Goal: Task Accomplishment & Management: Use online tool/utility

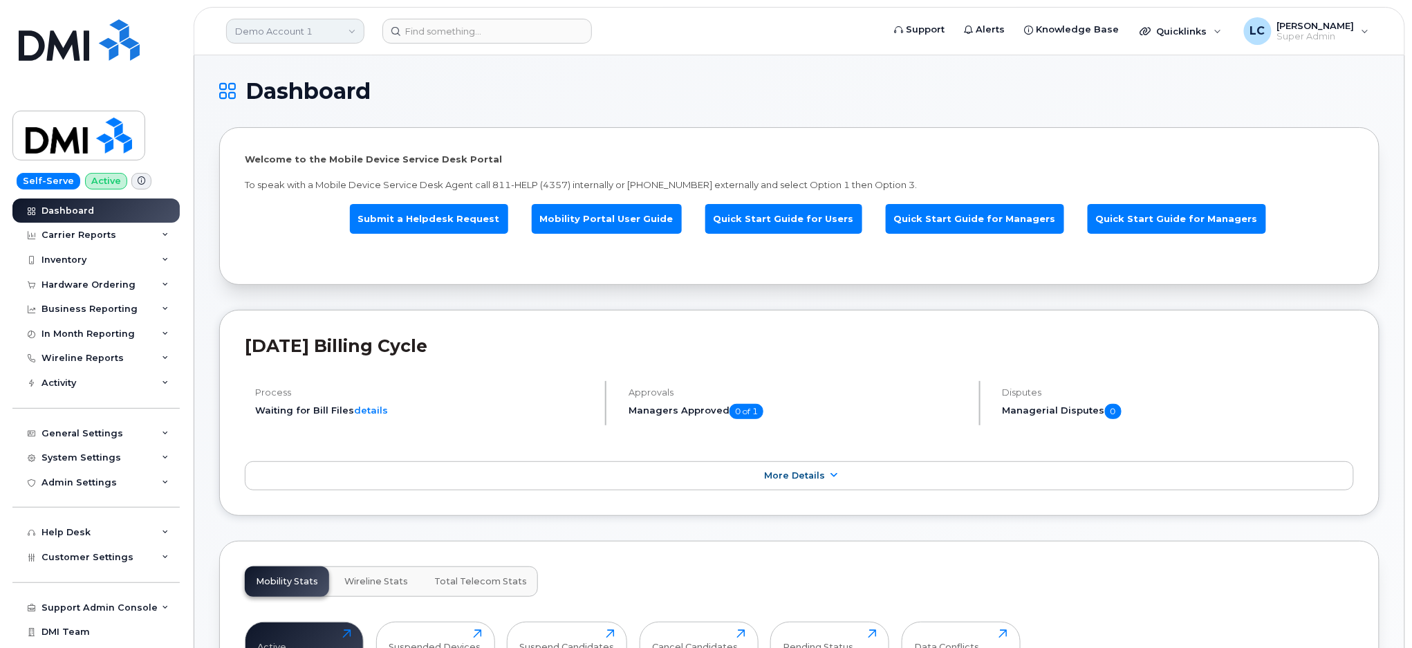
click at [301, 39] on link "Demo Account 1" at bounding box center [295, 31] width 138 height 25
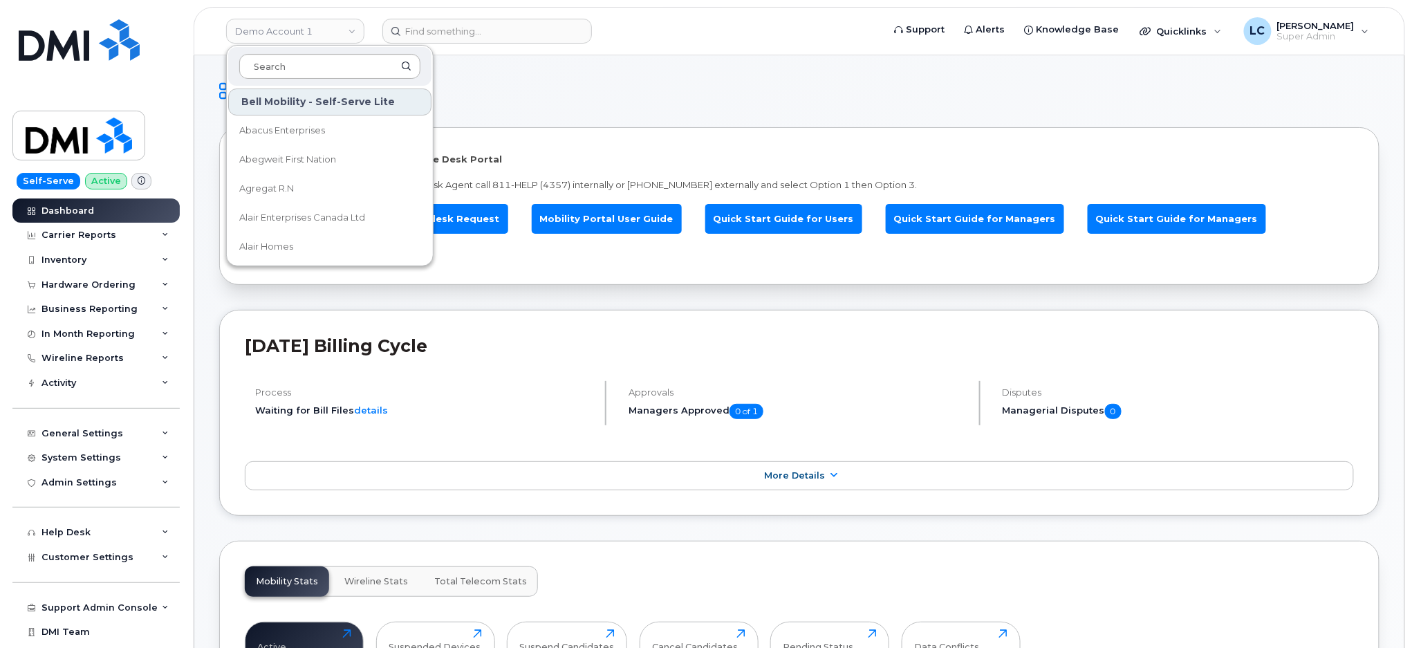
click at [317, 72] on input at bounding box center [329, 66] width 181 height 25
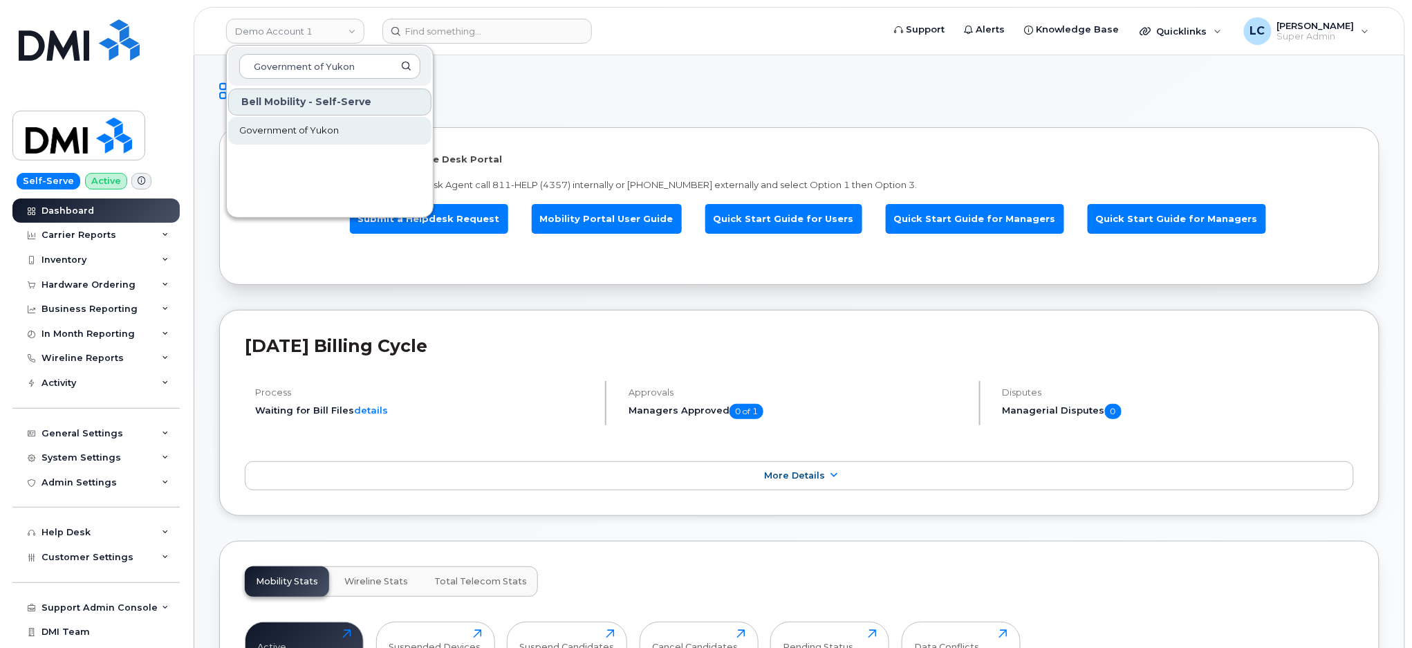
type input "Government of Yukon"
click at [334, 141] on link "Government of Yukon" at bounding box center [329, 131] width 203 height 28
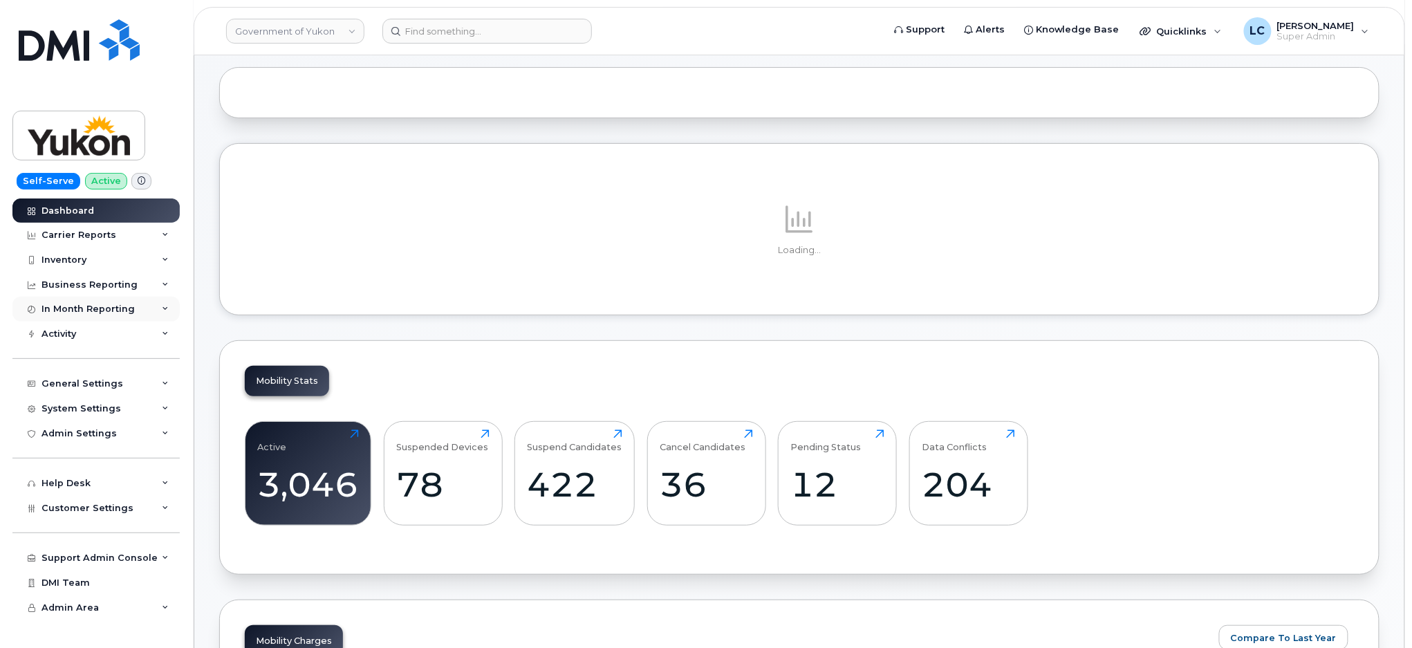
scroll to position [92, 0]
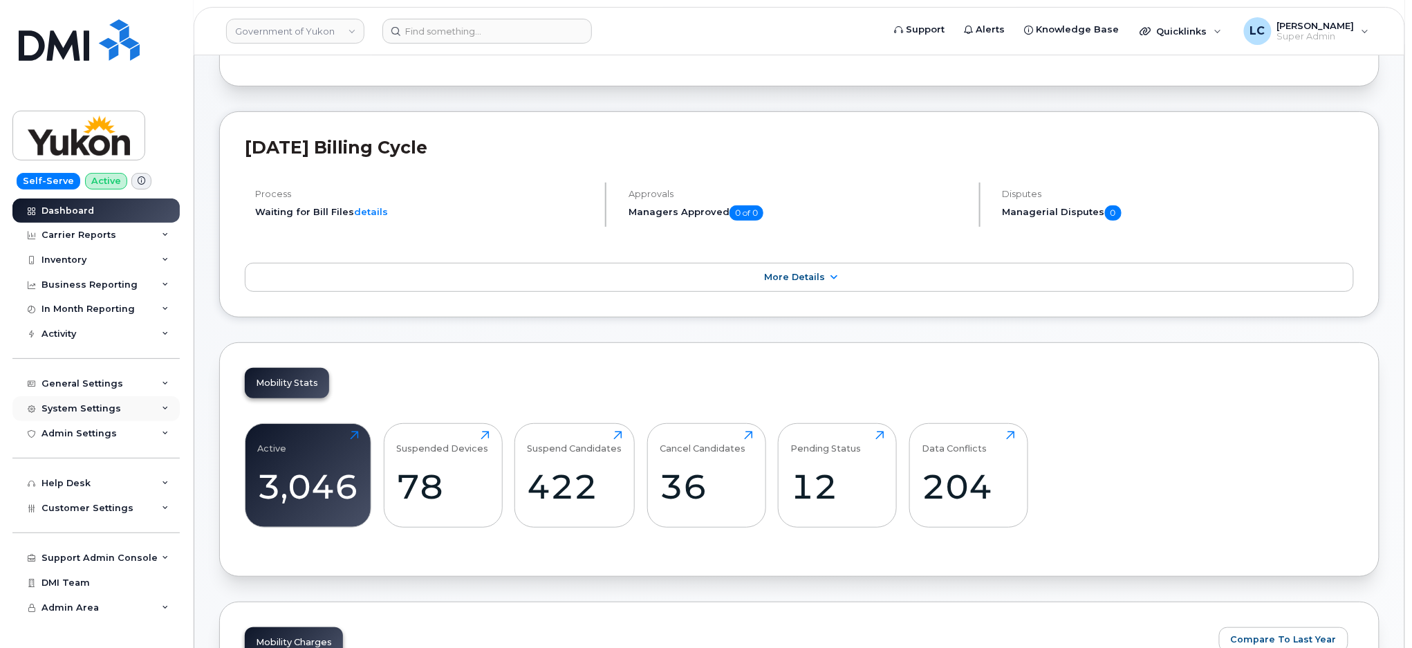
click at [107, 408] on div "System Settings" at bounding box center [81, 408] width 80 height 11
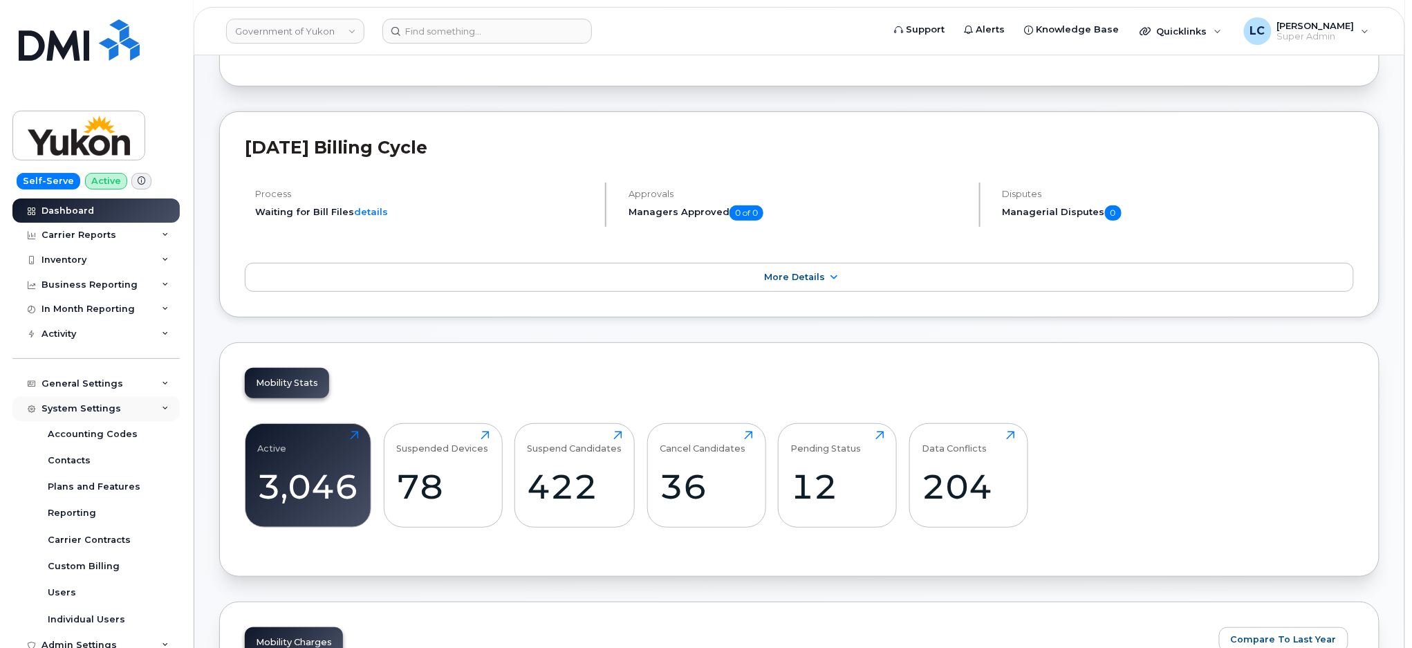
click at [107, 408] on div "System Settings" at bounding box center [81, 408] width 80 height 11
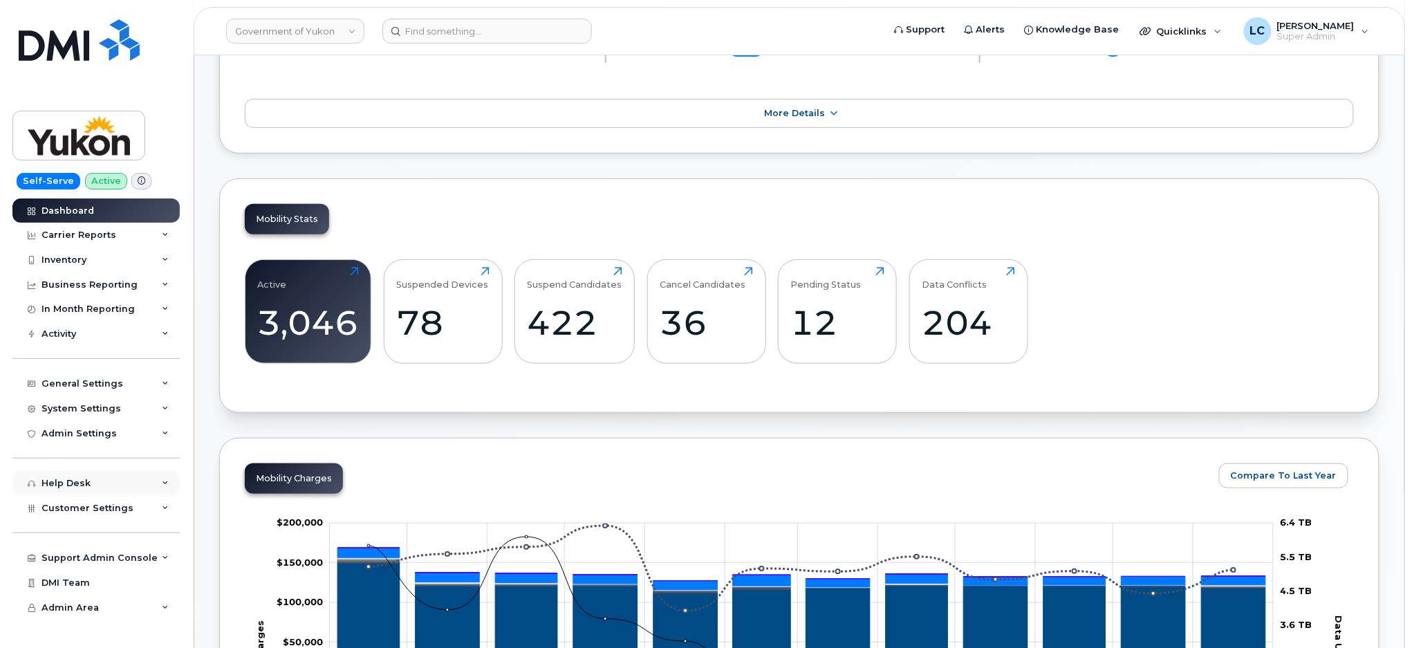
scroll to position [277, 0]
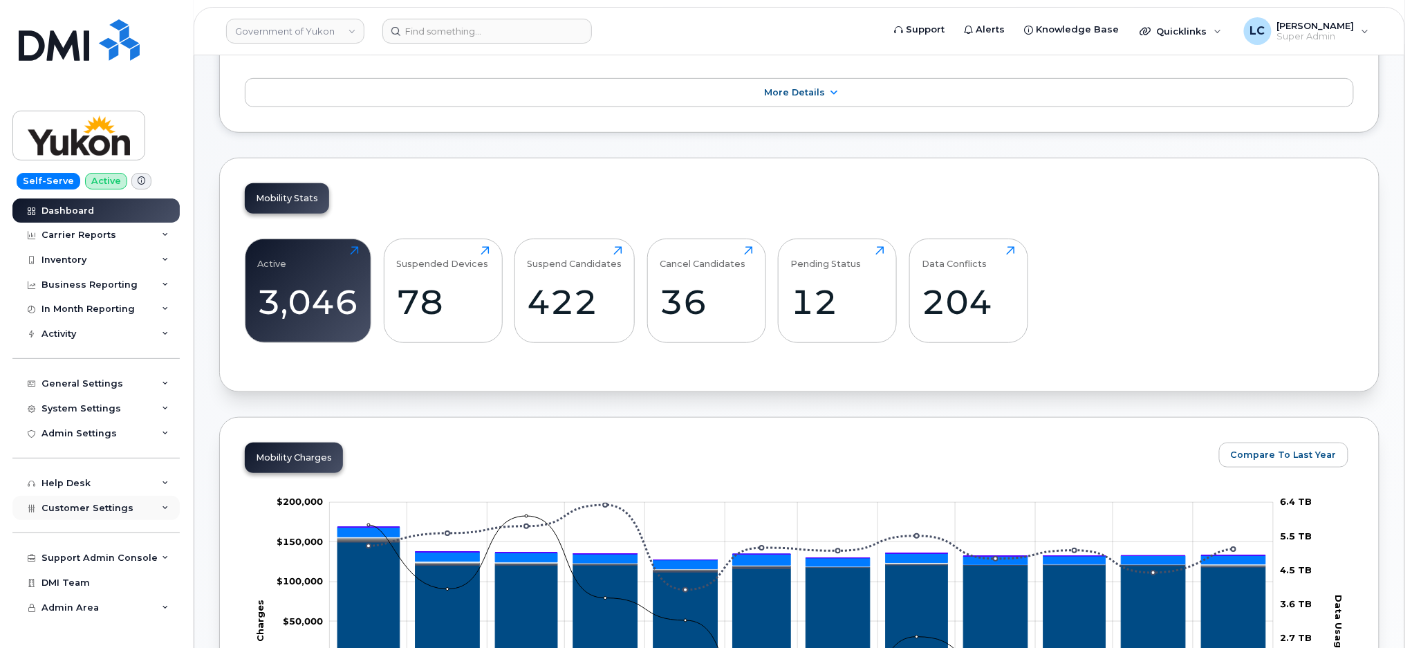
click at [130, 505] on div "Customer Settings" at bounding box center [95, 508] width 167 height 25
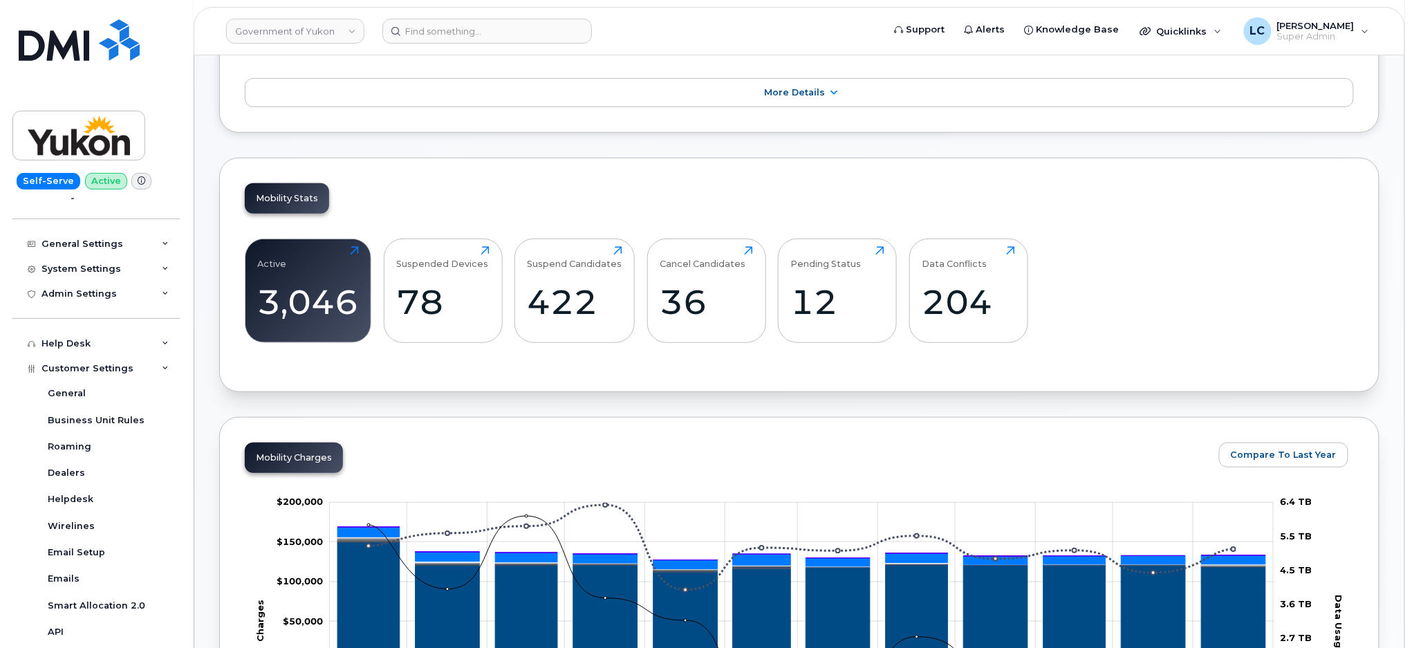
scroll to position [92, 0]
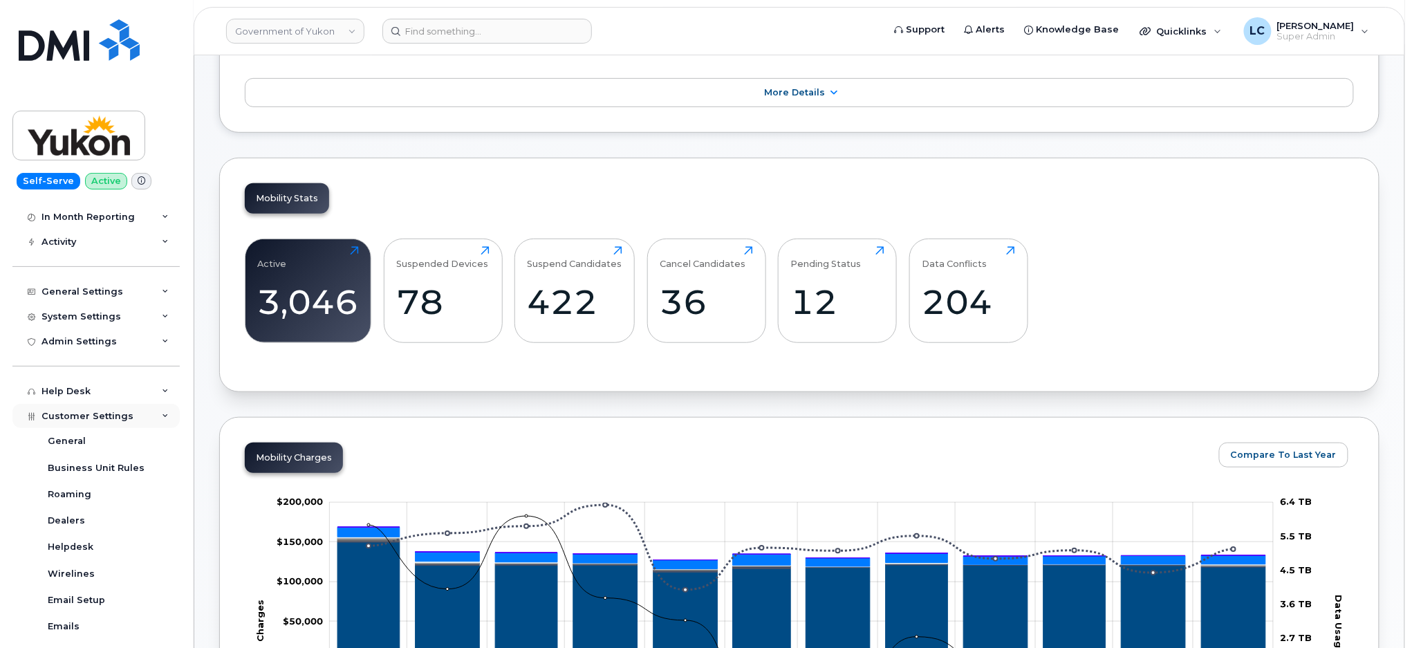
click at [129, 417] on div "Customer Settings" at bounding box center [95, 416] width 167 height 25
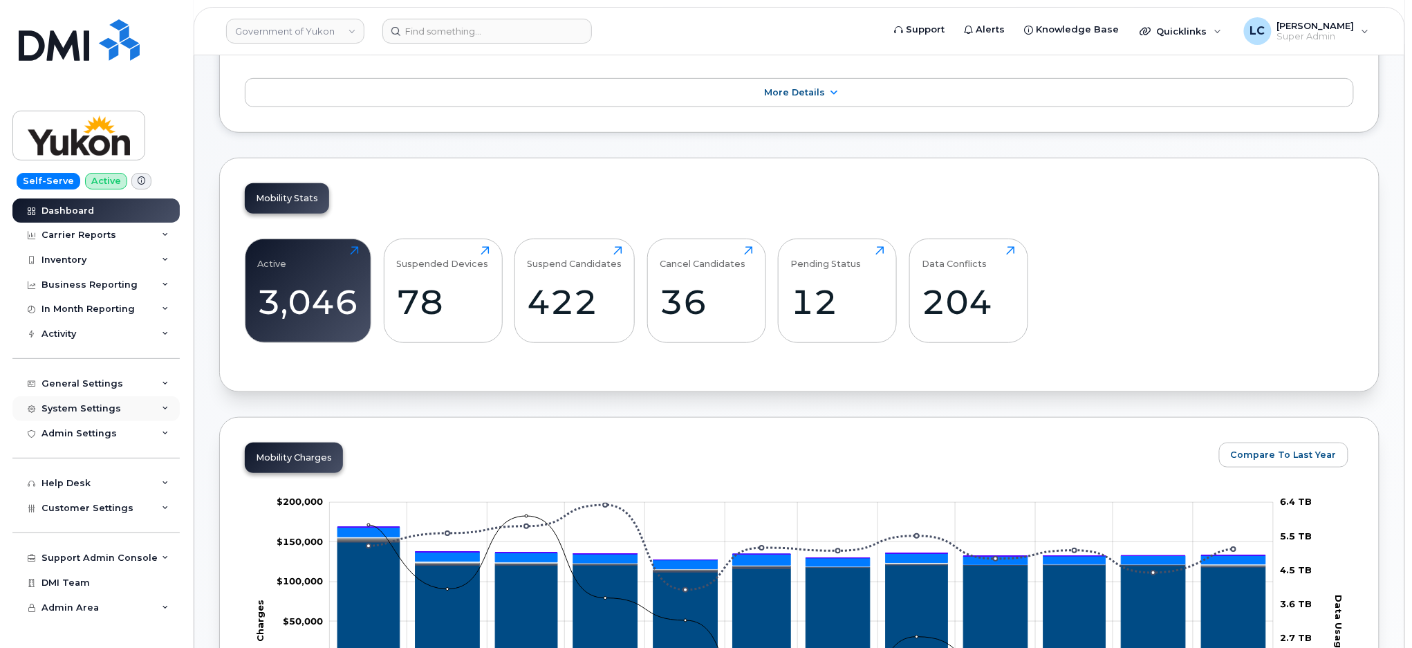
click at [138, 409] on div "System Settings" at bounding box center [95, 408] width 167 height 25
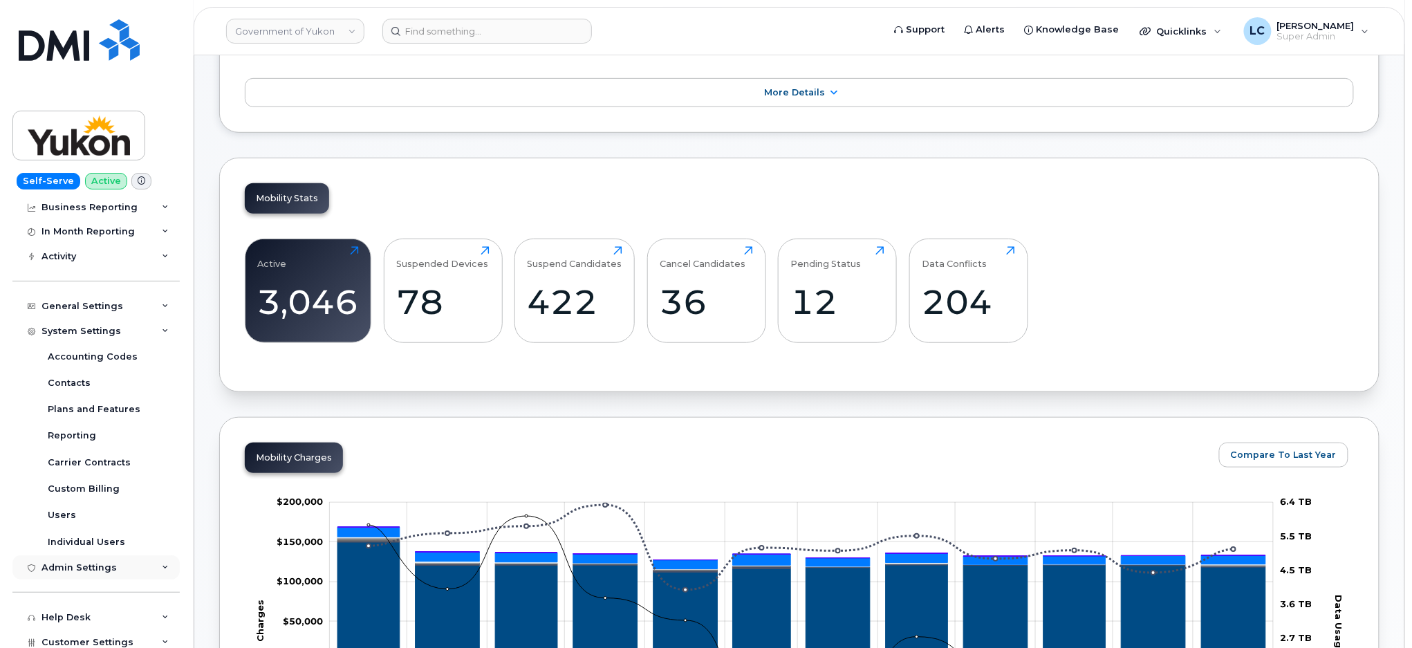
scroll to position [182, 0]
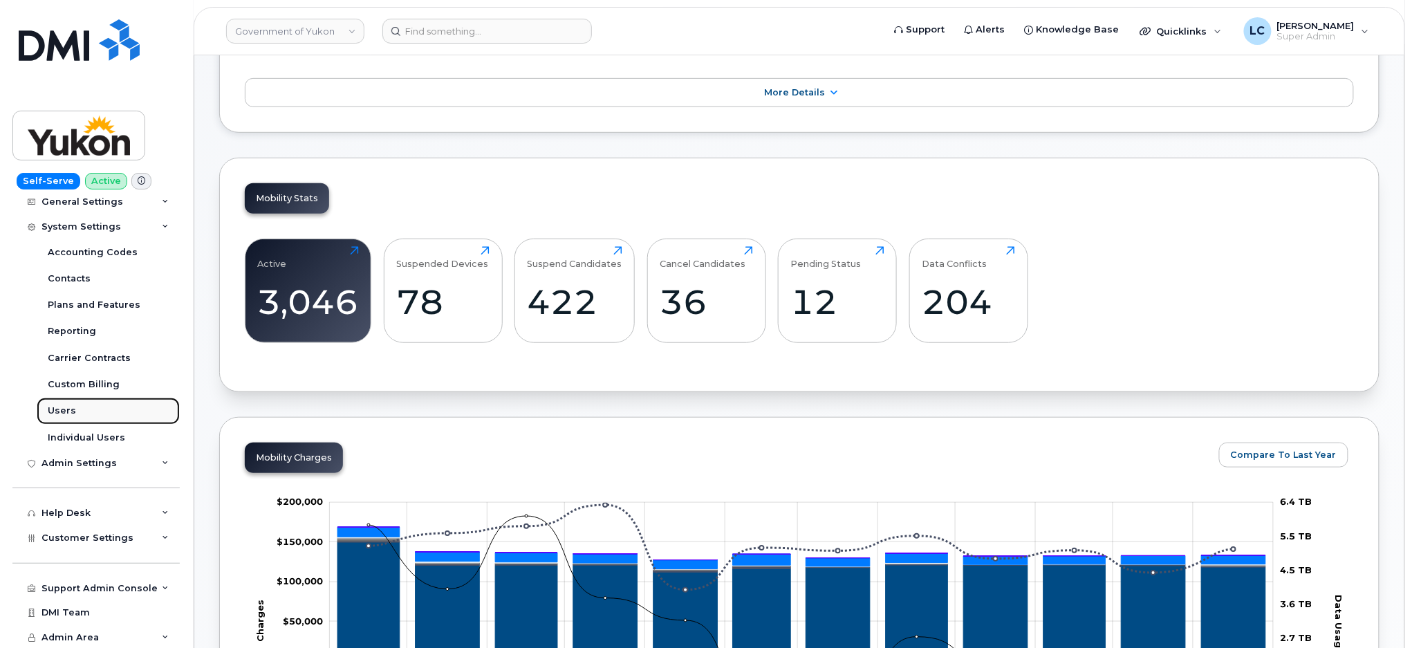
click at [75, 411] on link "Users" at bounding box center [108, 411] width 143 height 26
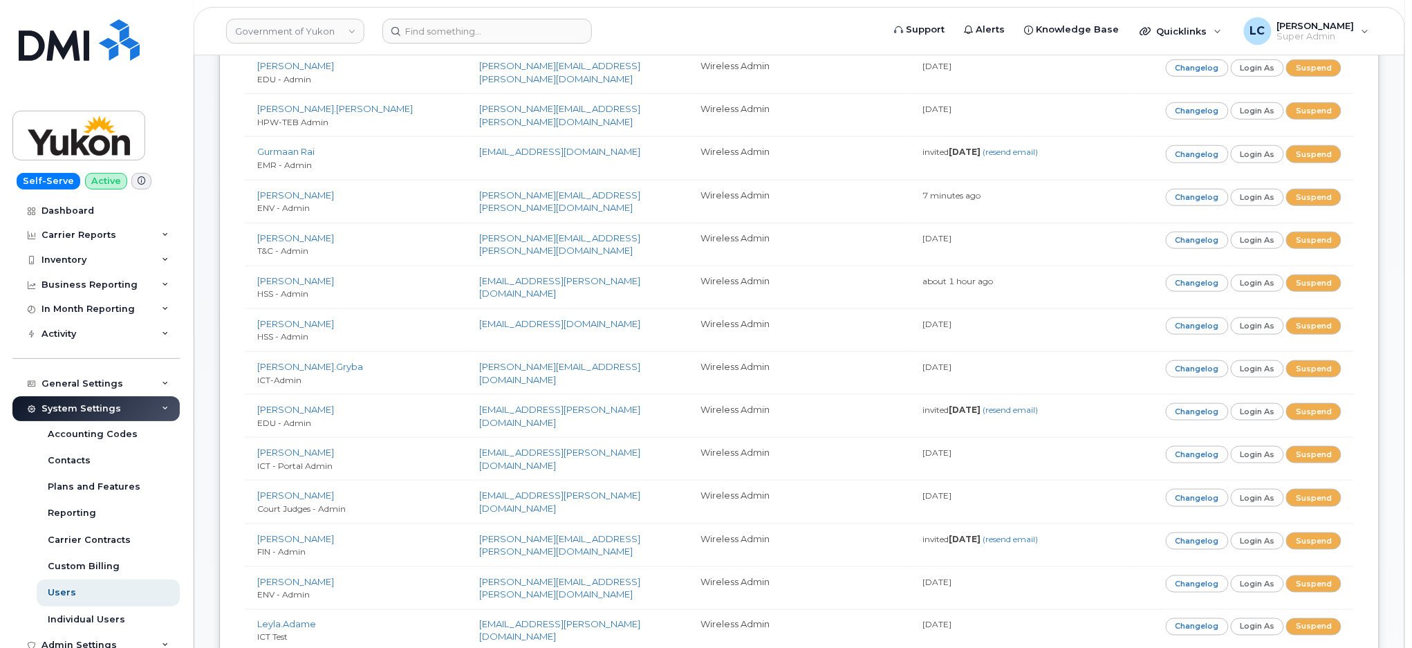
scroll to position [1355, 0]
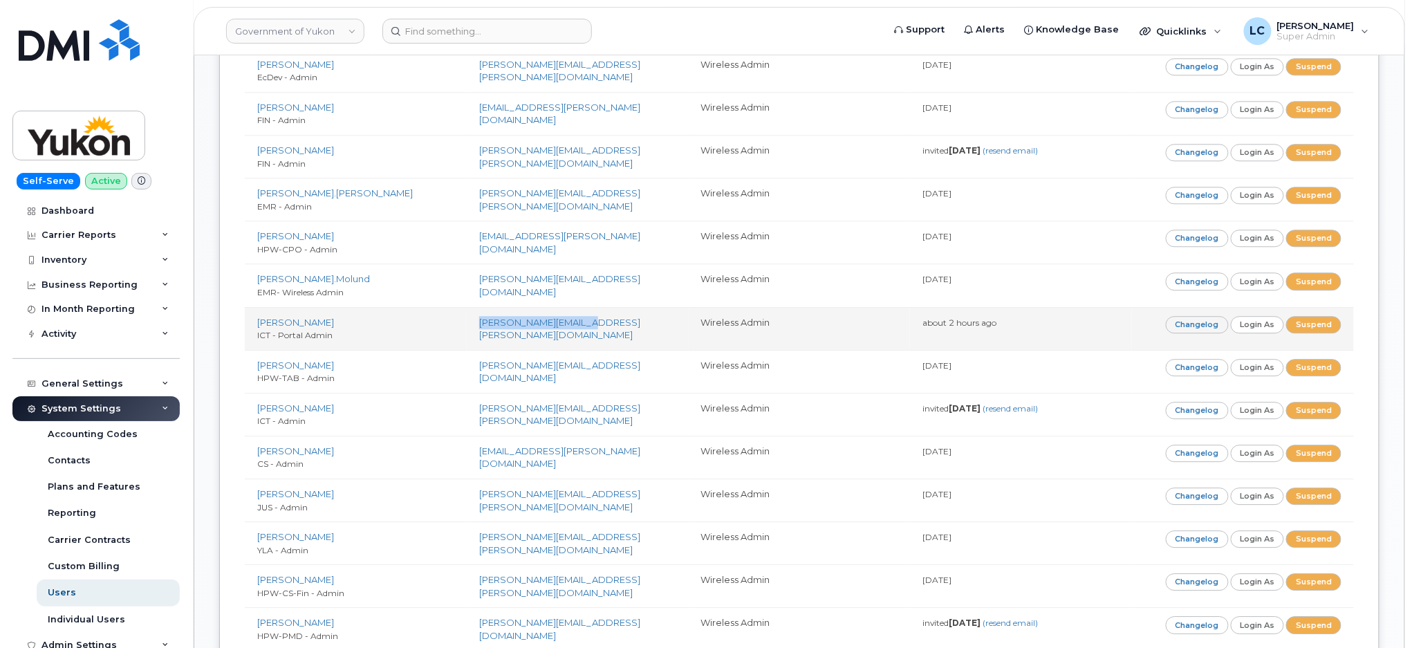
drag, startPoint x: 623, startPoint y: 325, endPoint x: 477, endPoint y: 342, distance: 146.8
click at [477, 342] on td "[PERSON_NAME][EMAIL_ADDRESS][PERSON_NAME][DOMAIN_NAME]" at bounding box center [578, 328] width 222 height 43
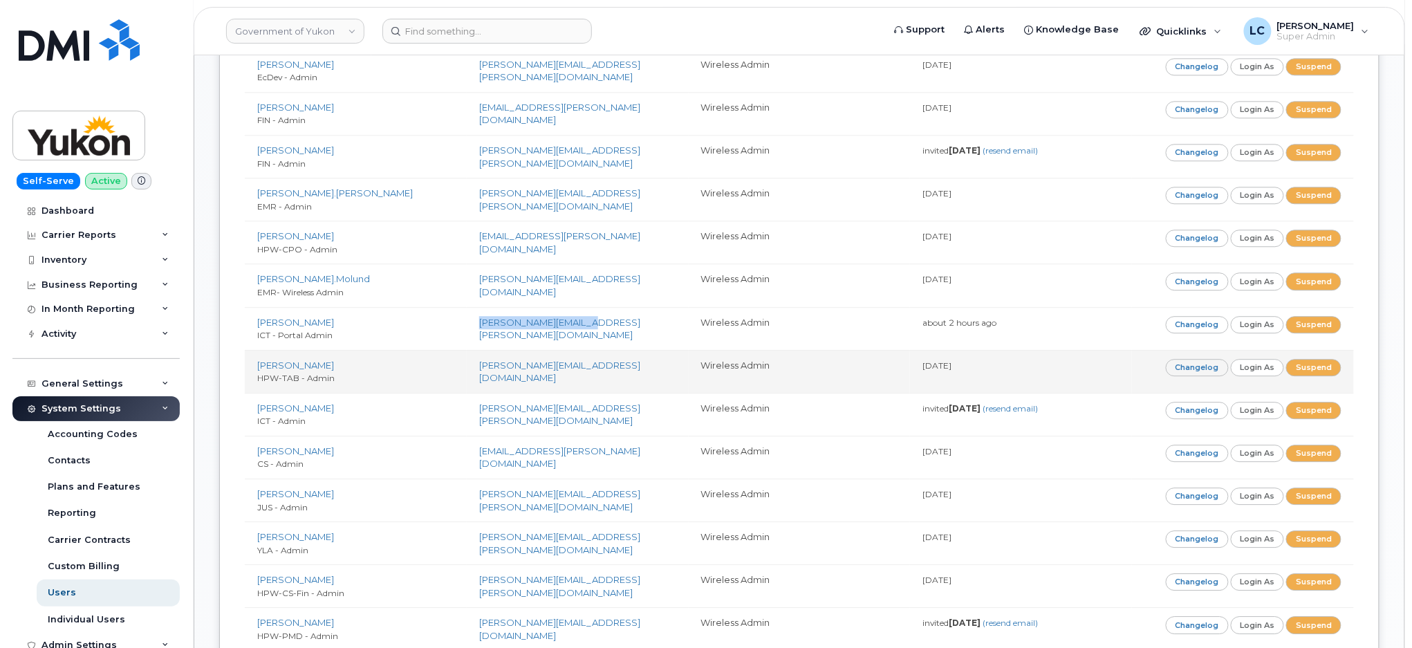
copy link "[PERSON_NAME][EMAIL_ADDRESS][PERSON_NAME][DOMAIN_NAME]"
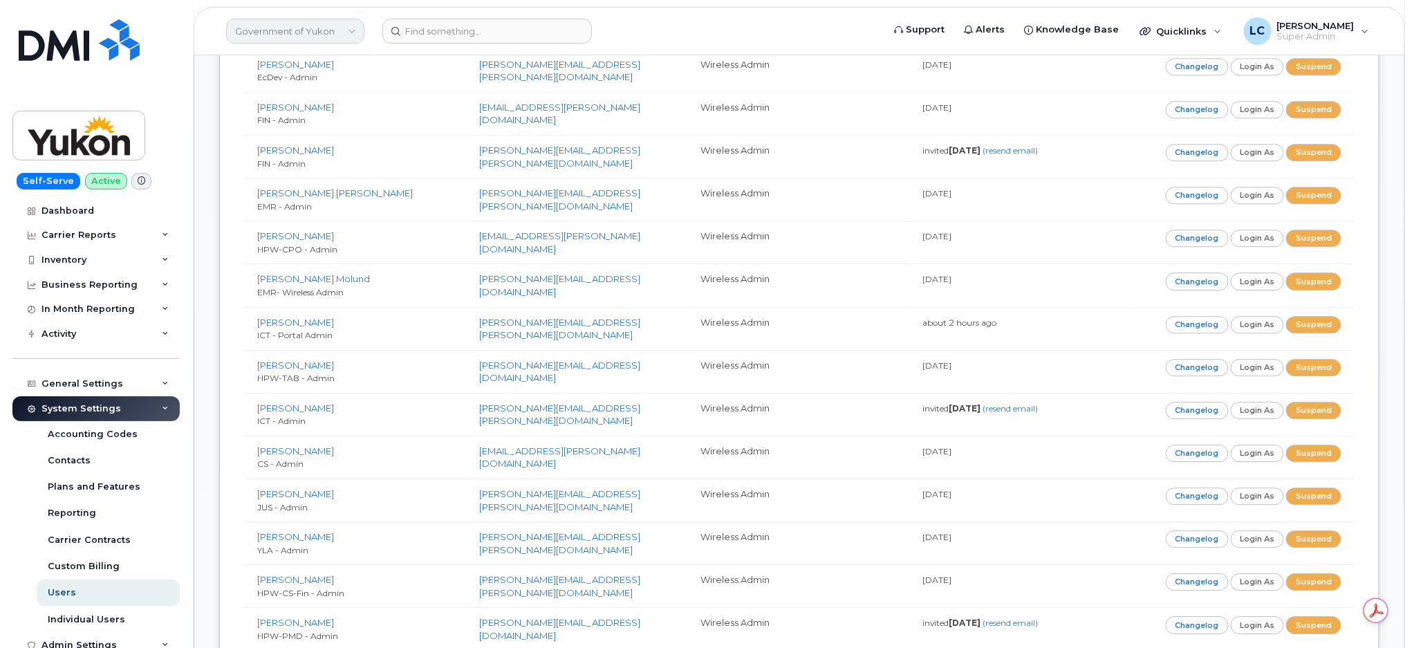
click at [323, 36] on link "Government of Yukon" at bounding box center [295, 31] width 138 height 25
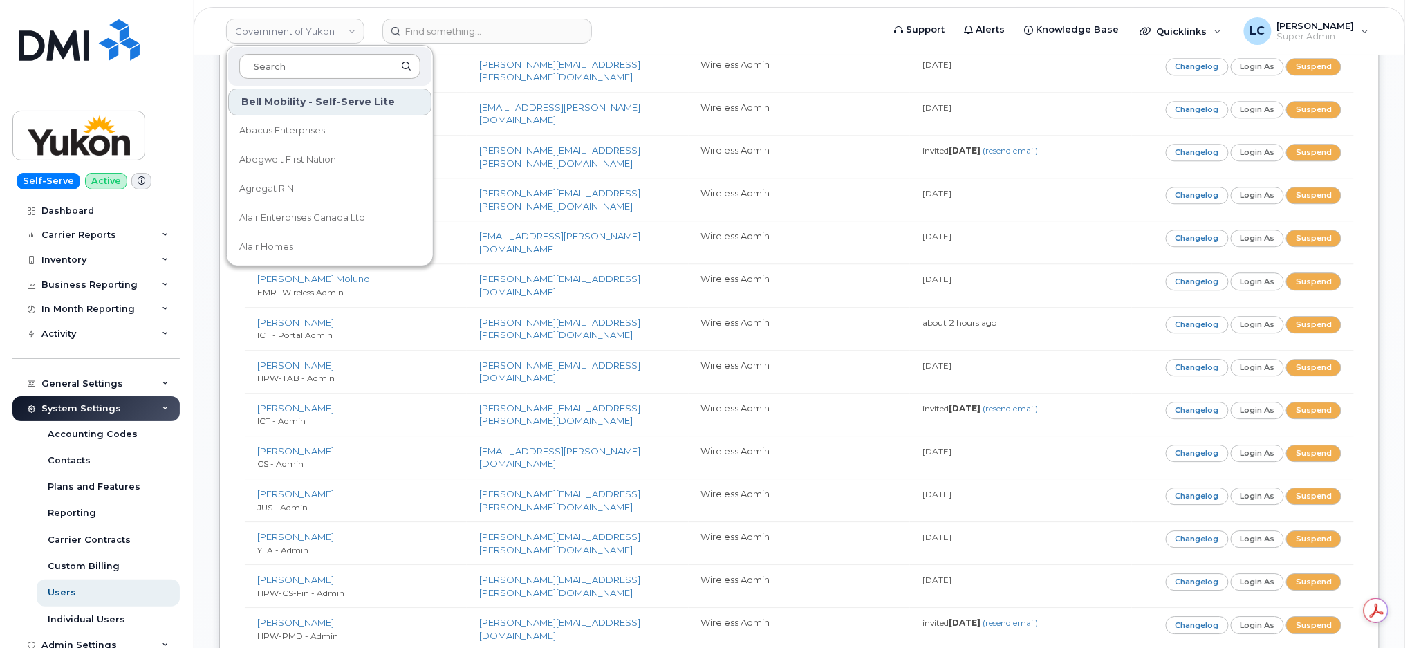
click at [353, 62] on input at bounding box center [329, 66] width 181 height 25
type input "B"
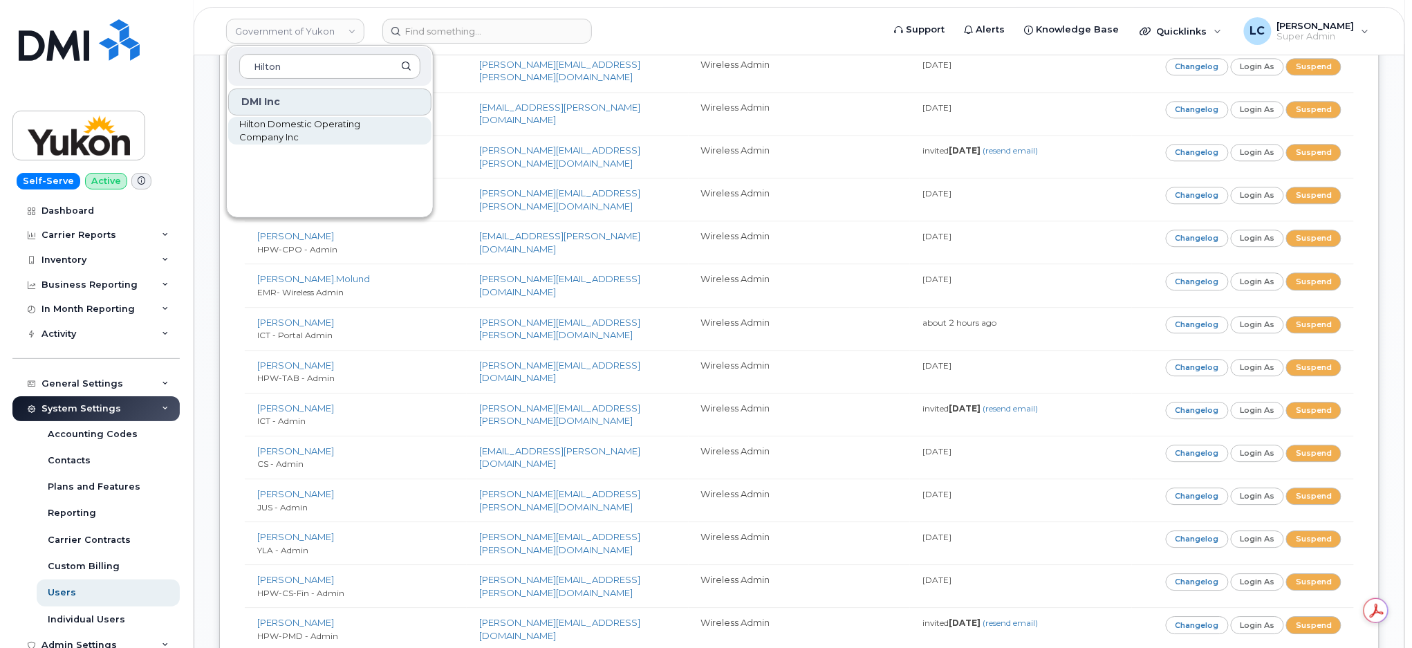
type input "Hilton"
click at [317, 125] on span "Hilton Domestic Operating Company Inc" at bounding box center [318, 131] width 159 height 27
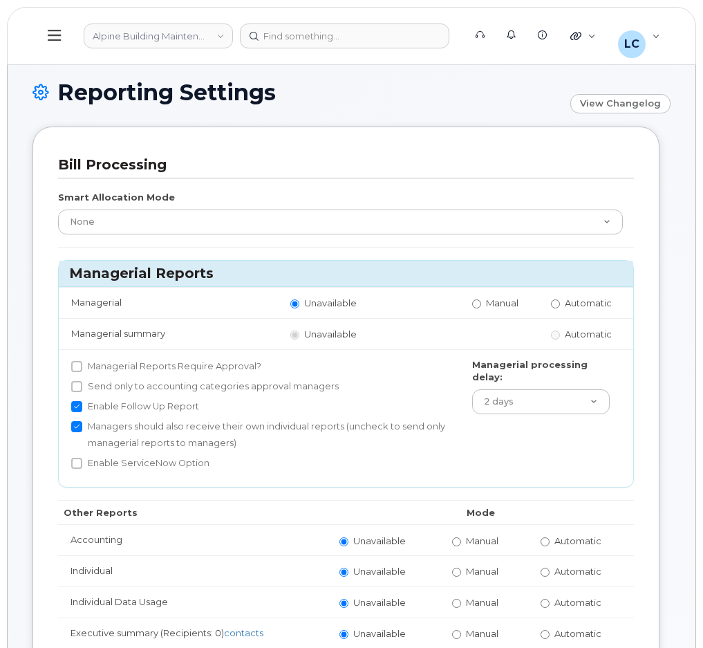
scroll to position [2925, 0]
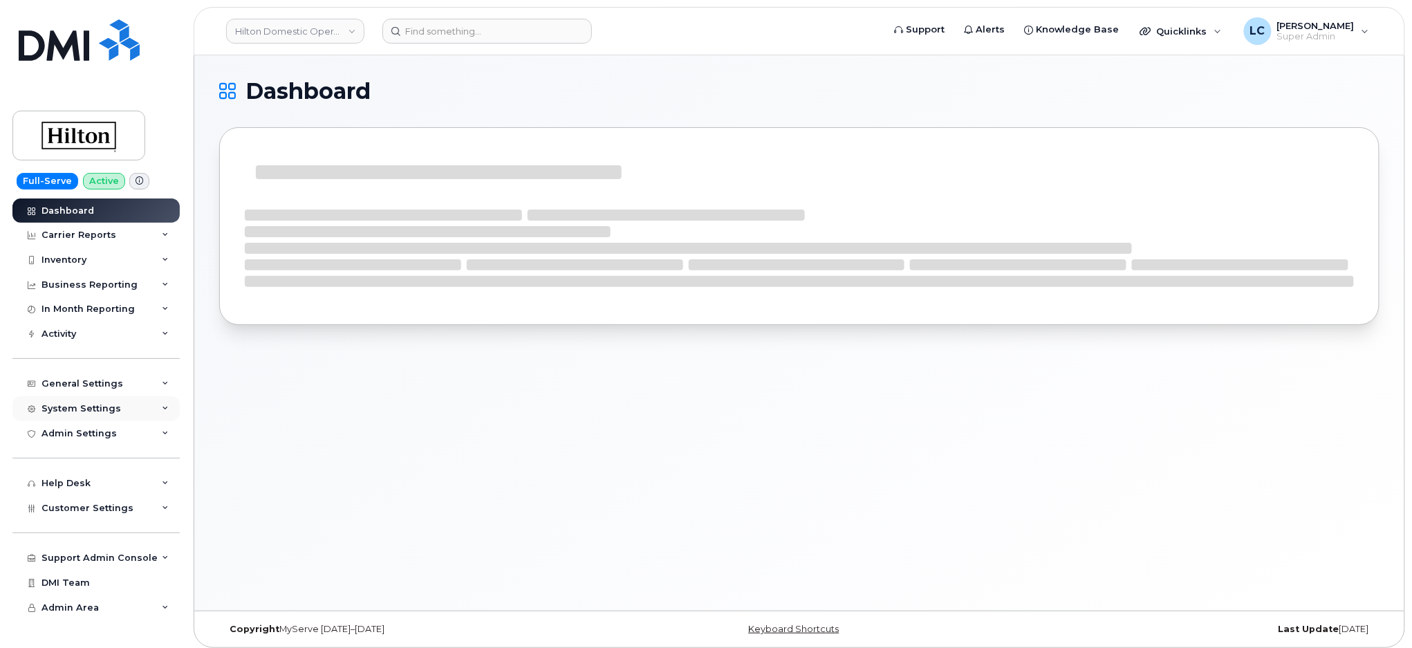
click at [88, 403] on div "System Settings" at bounding box center [81, 408] width 80 height 11
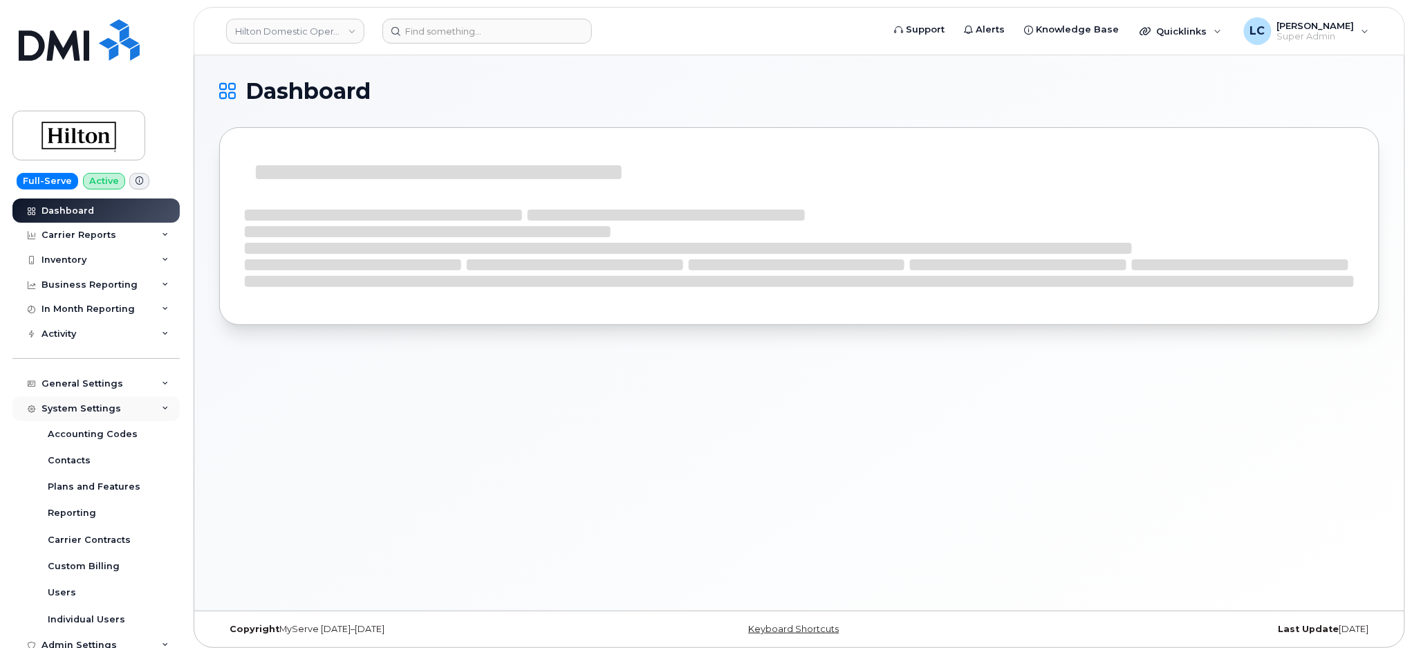
click at [88, 403] on div "System Settings" at bounding box center [81, 408] width 80 height 11
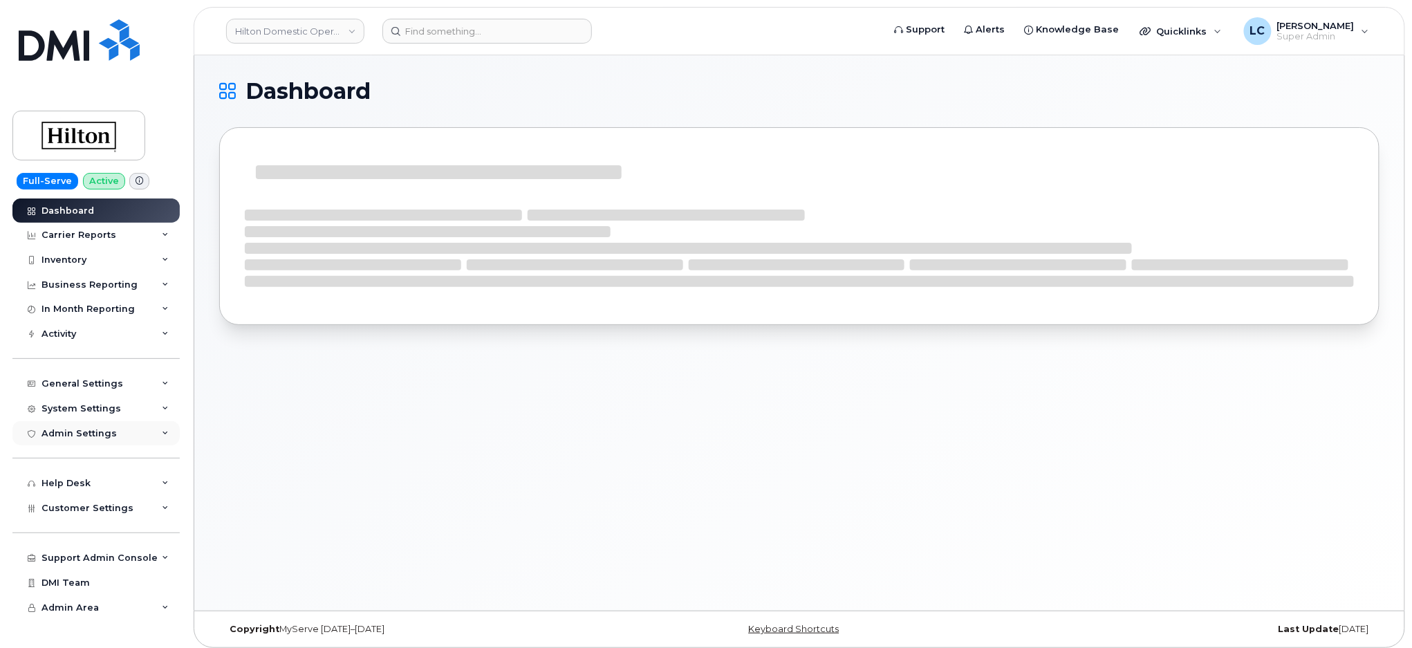
click at [95, 420] on div "Dashboard Carrier Reports Monthly Billing Data Daily Data Pooling Data Behavior…" at bounding box center [97, 423] width 171 height 450
click at [109, 388] on div "General Settings" at bounding box center [82, 383] width 82 height 11
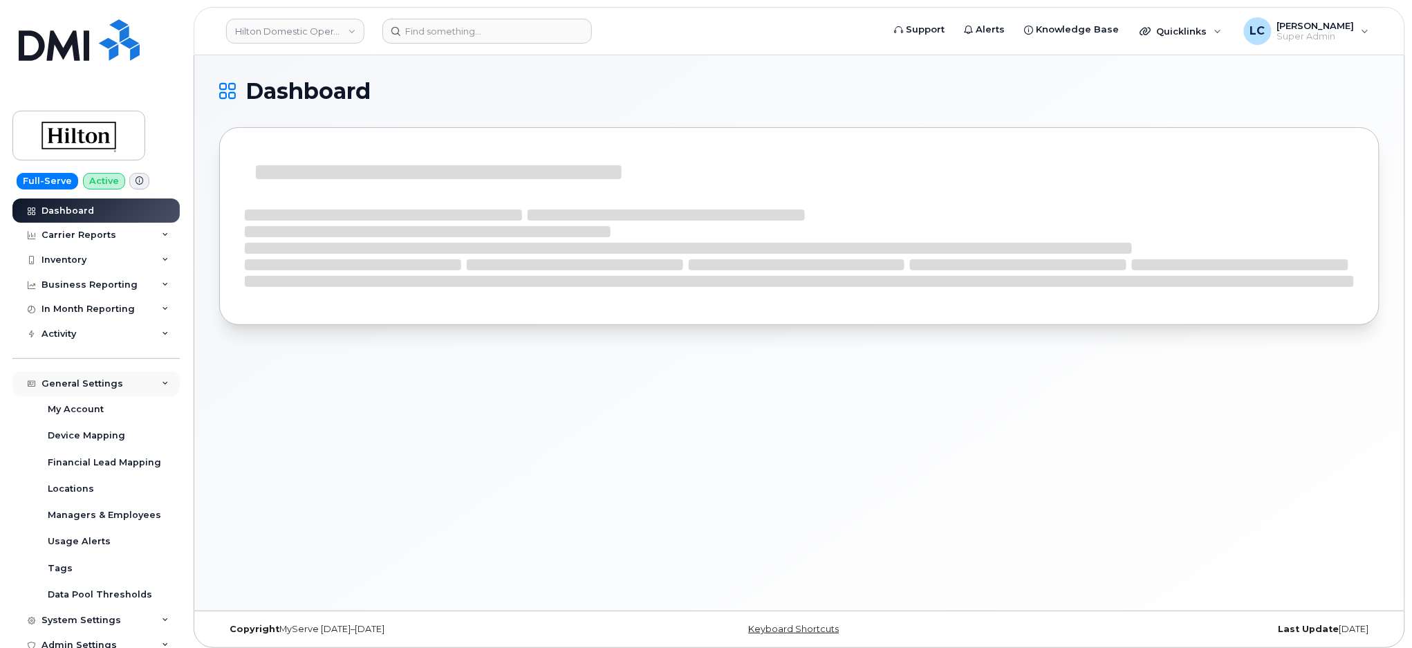
click at [109, 388] on div "General Settings" at bounding box center [82, 383] width 82 height 11
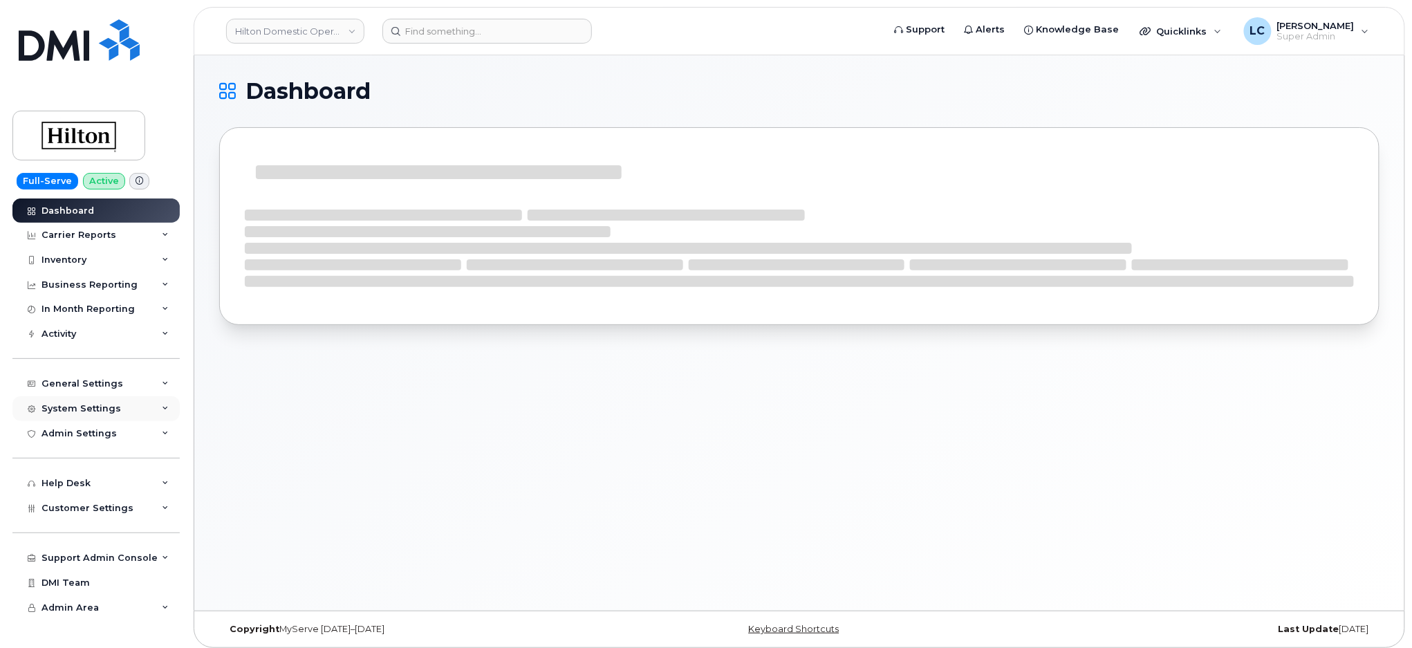
click at [114, 409] on div "System Settings" at bounding box center [81, 408] width 80 height 11
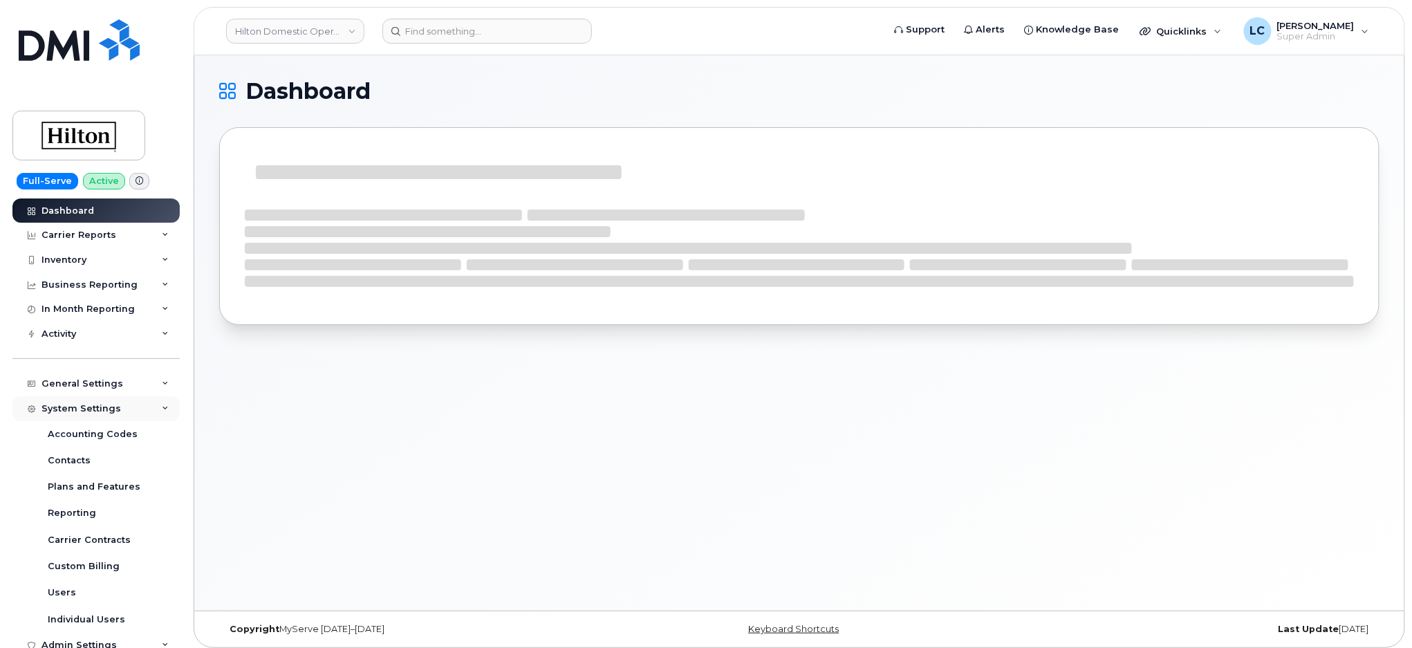
click at [115, 408] on div "System Settings" at bounding box center [81, 408] width 80 height 11
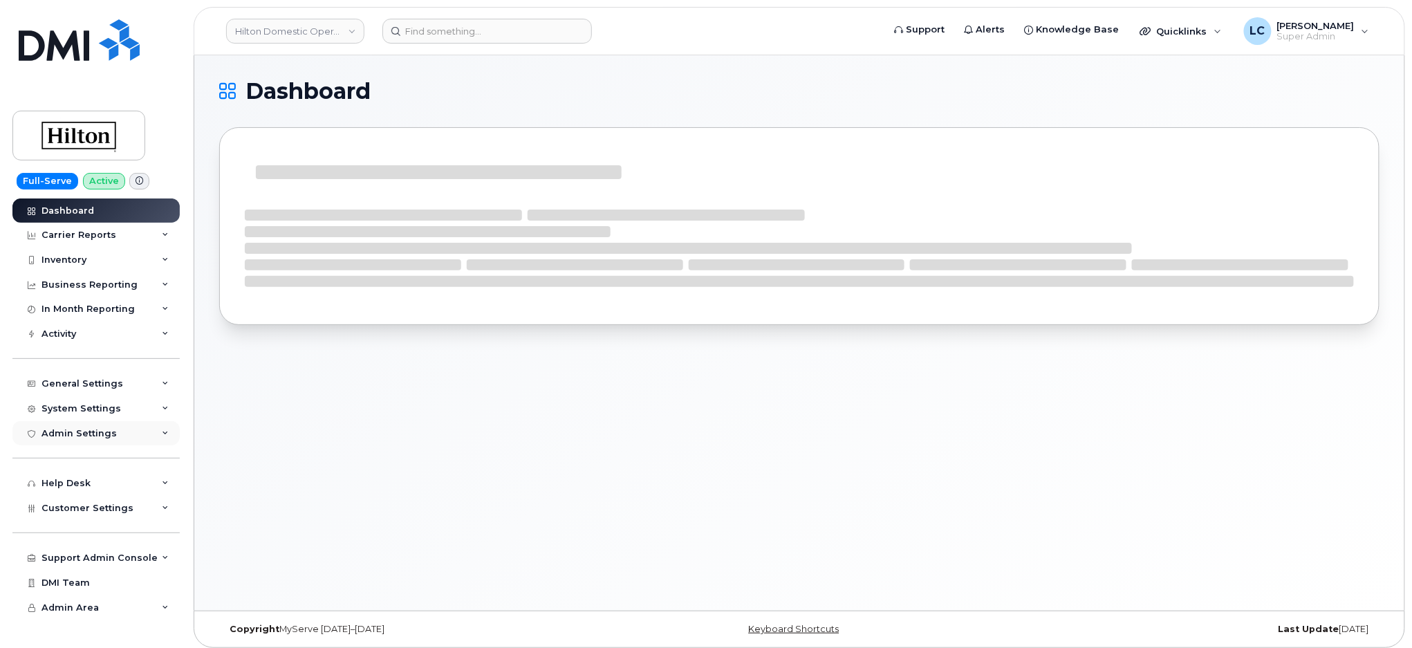
click at [102, 430] on div "Admin Settings" at bounding box center [78, 433] width 75 height 11
click at [102, 429] on div "Admin Settings" at bounding box center [78, 433] width 75 height 11
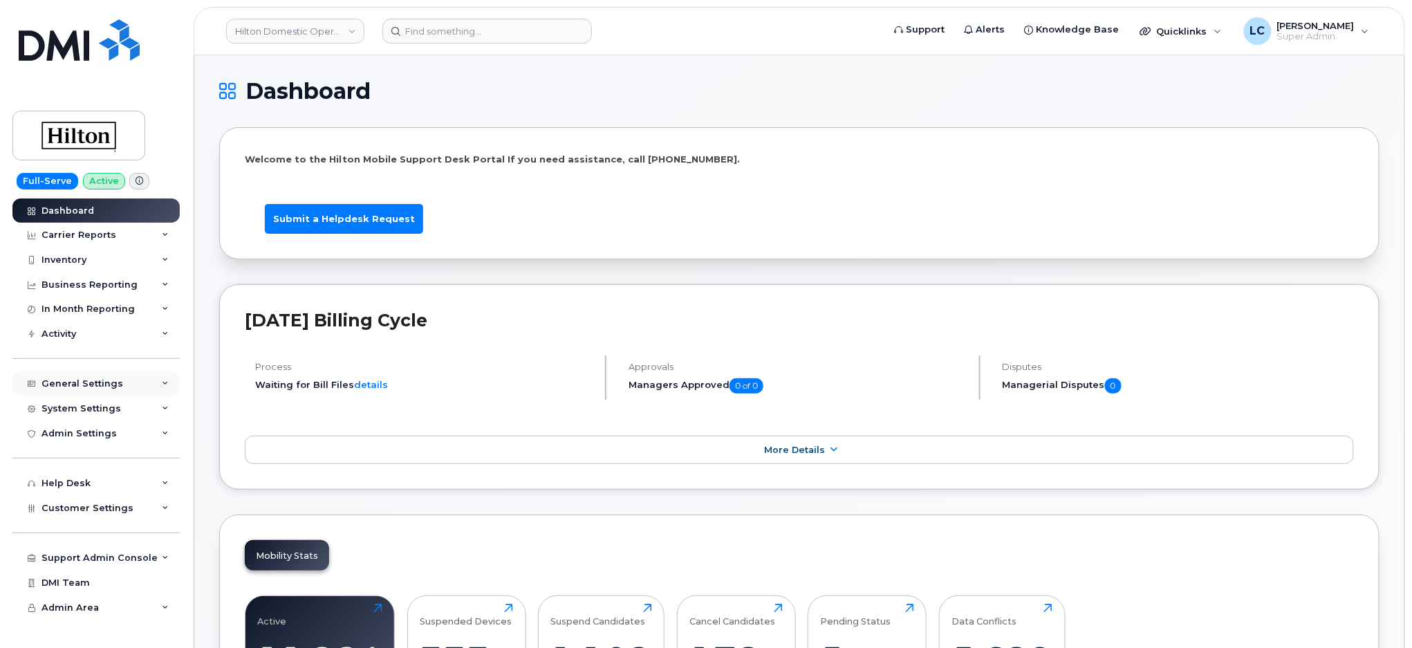
scroll to position [92, 0]
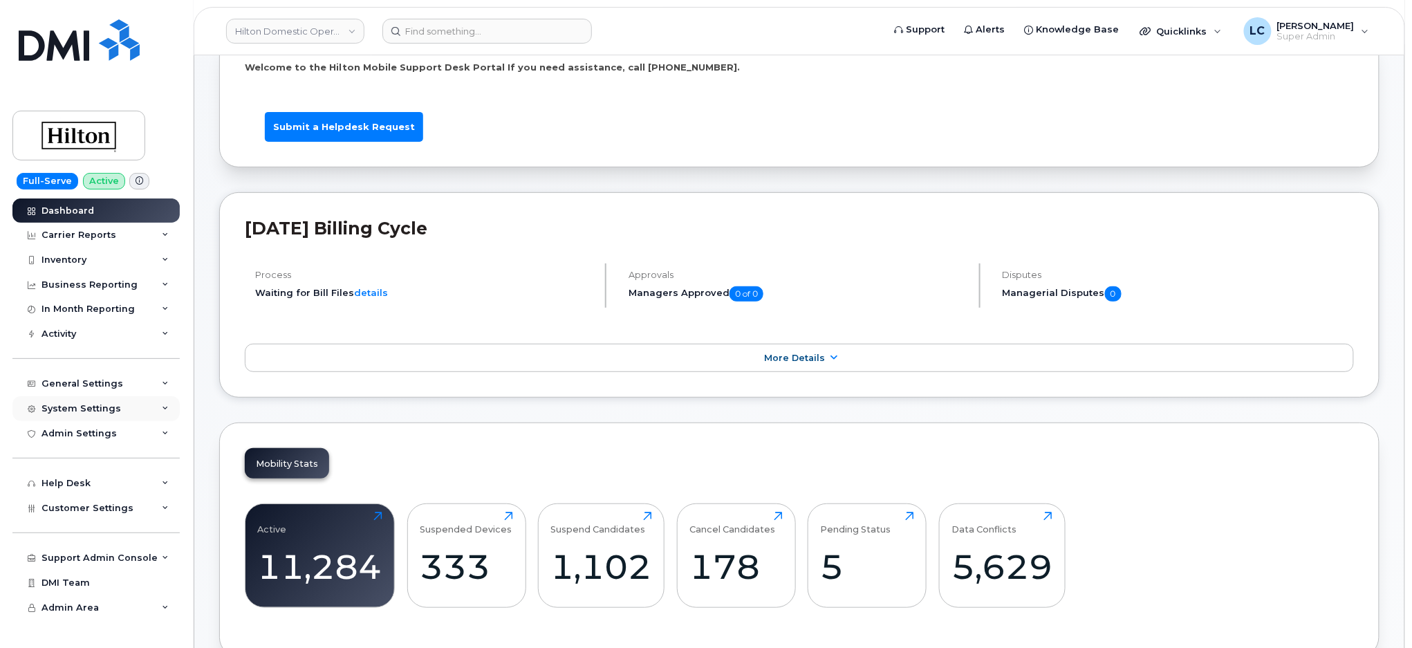
click at [119, 407] on div "System Settings" at bounding box center [95, 408] width 167 height 25
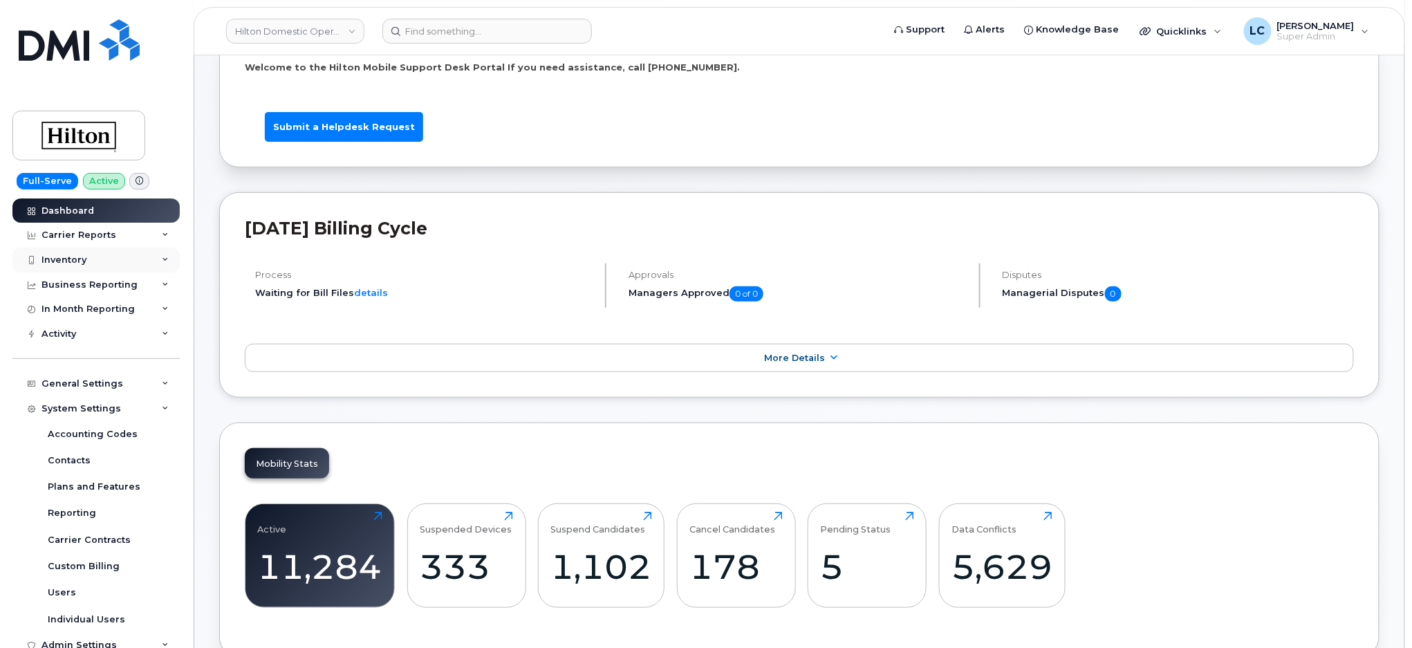
click at [93, 257] on div "Inventory" at bounding box center [95, 260] width 167 height 25
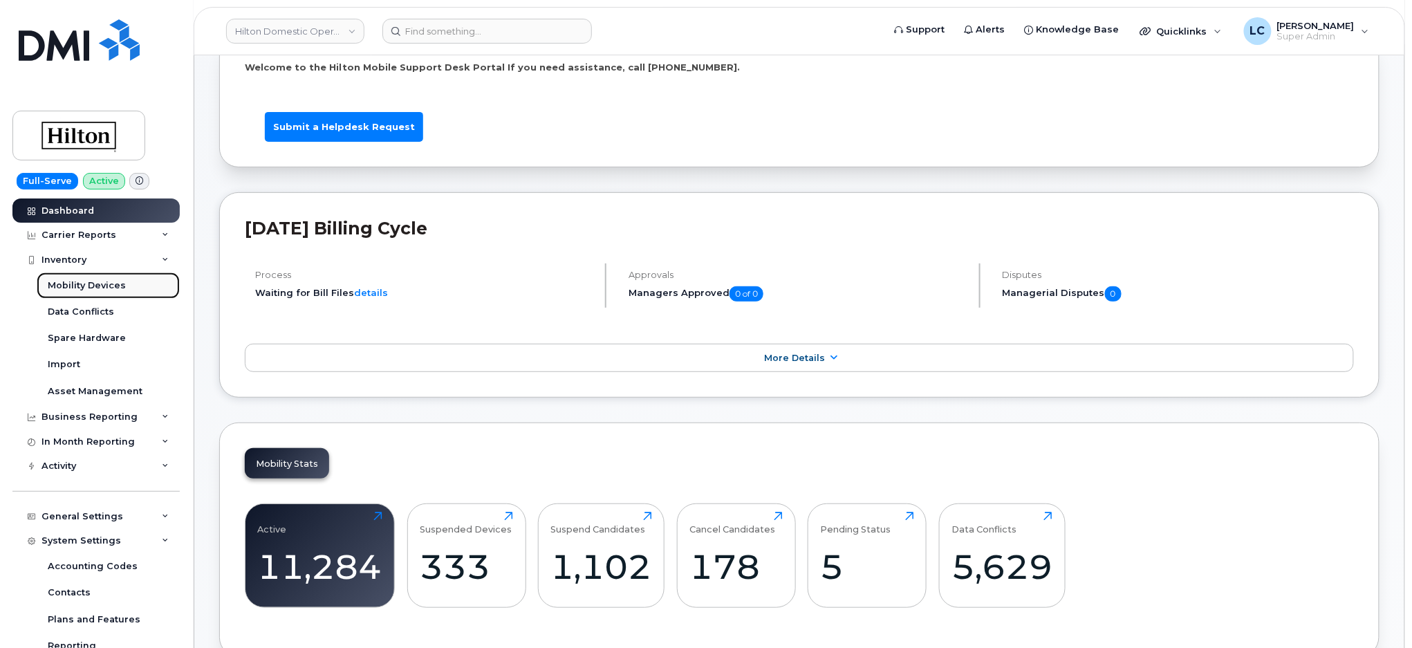
click at [104, 288] on div "Mobility Devices" at bounding box center [87, 285] width 78 height 12
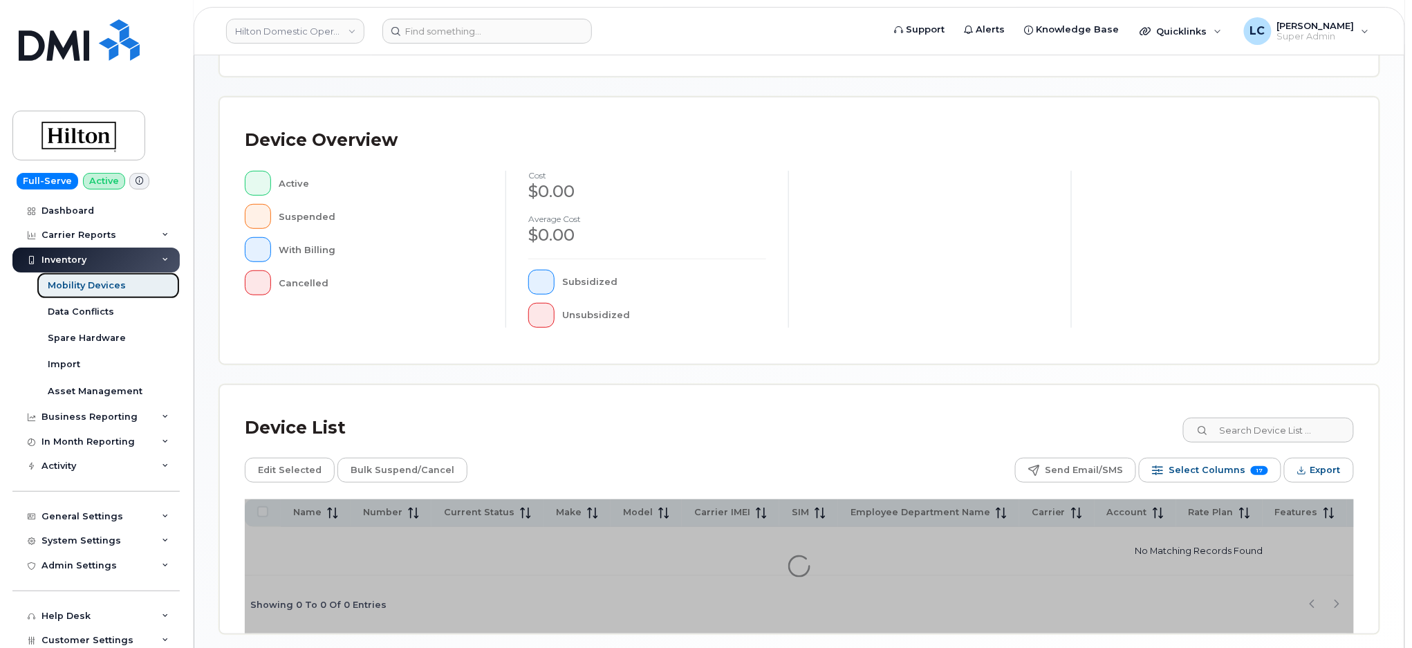
scroll to position [306, 0]
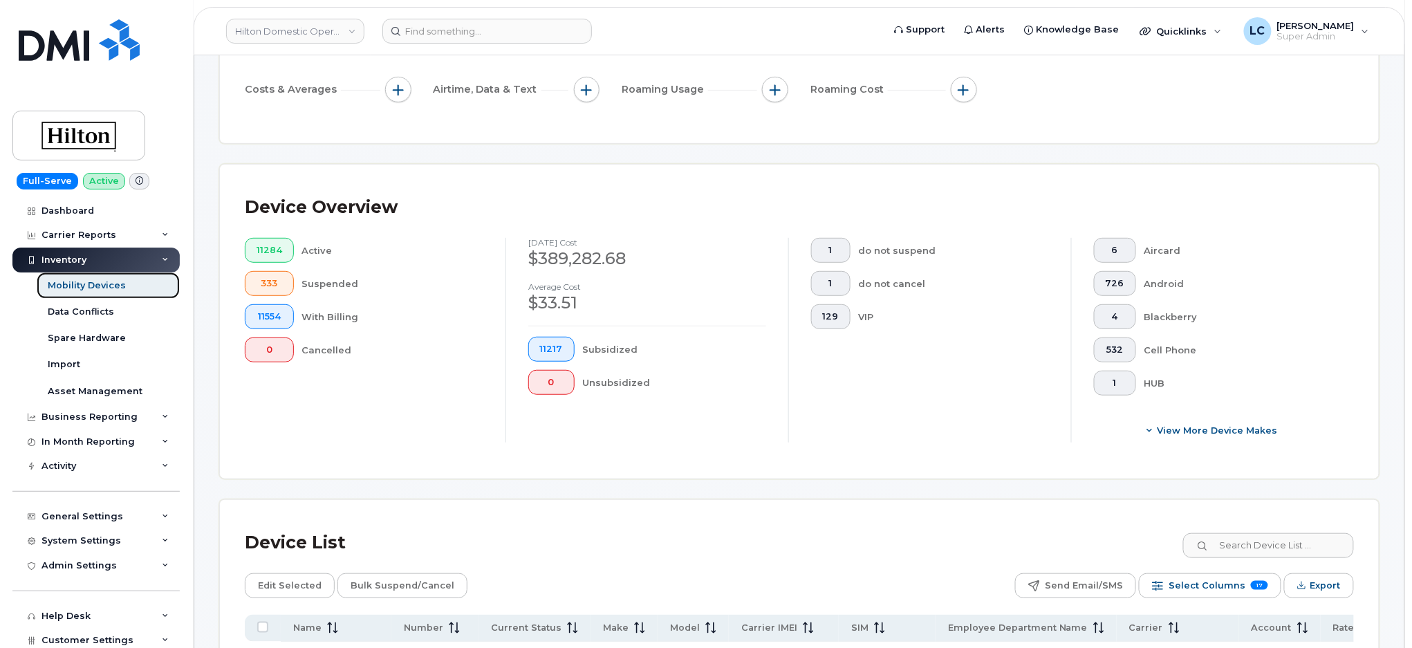
scroll to position [369, 0]
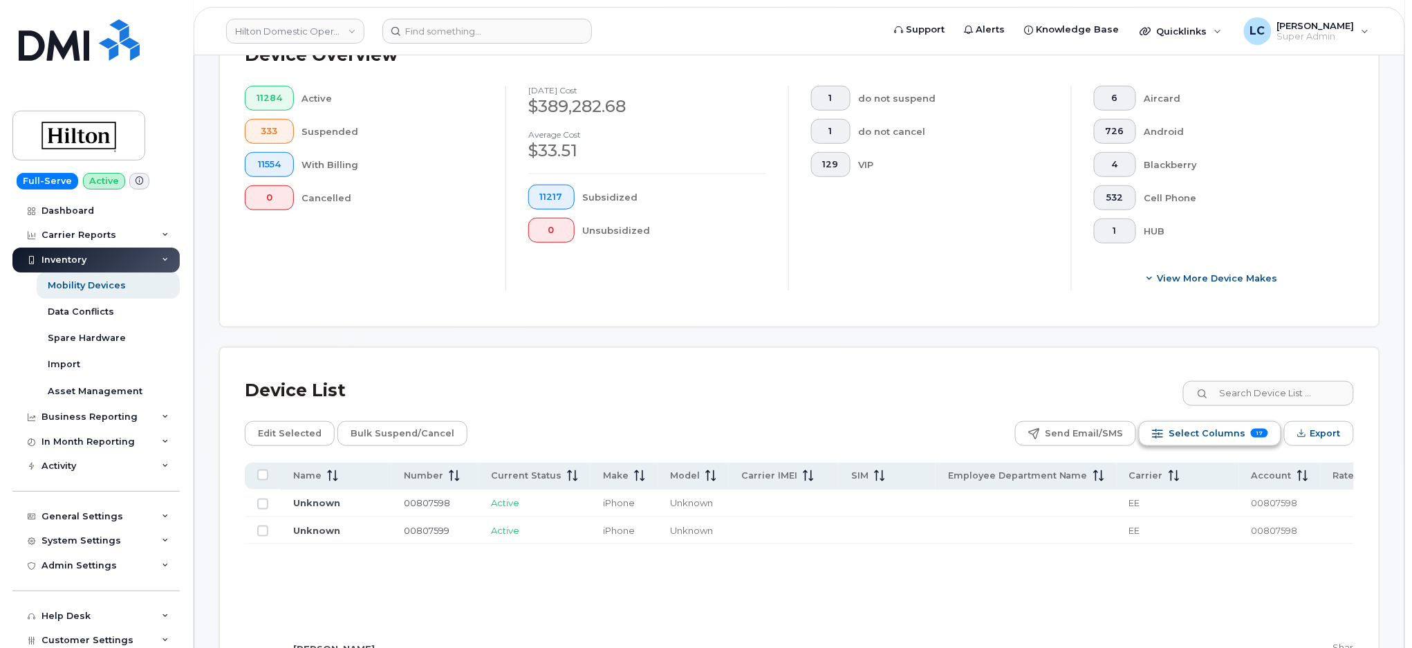
click at [1238, 431] on span "Select Columns" at bounding box center [1206, 433] width 77 height 21
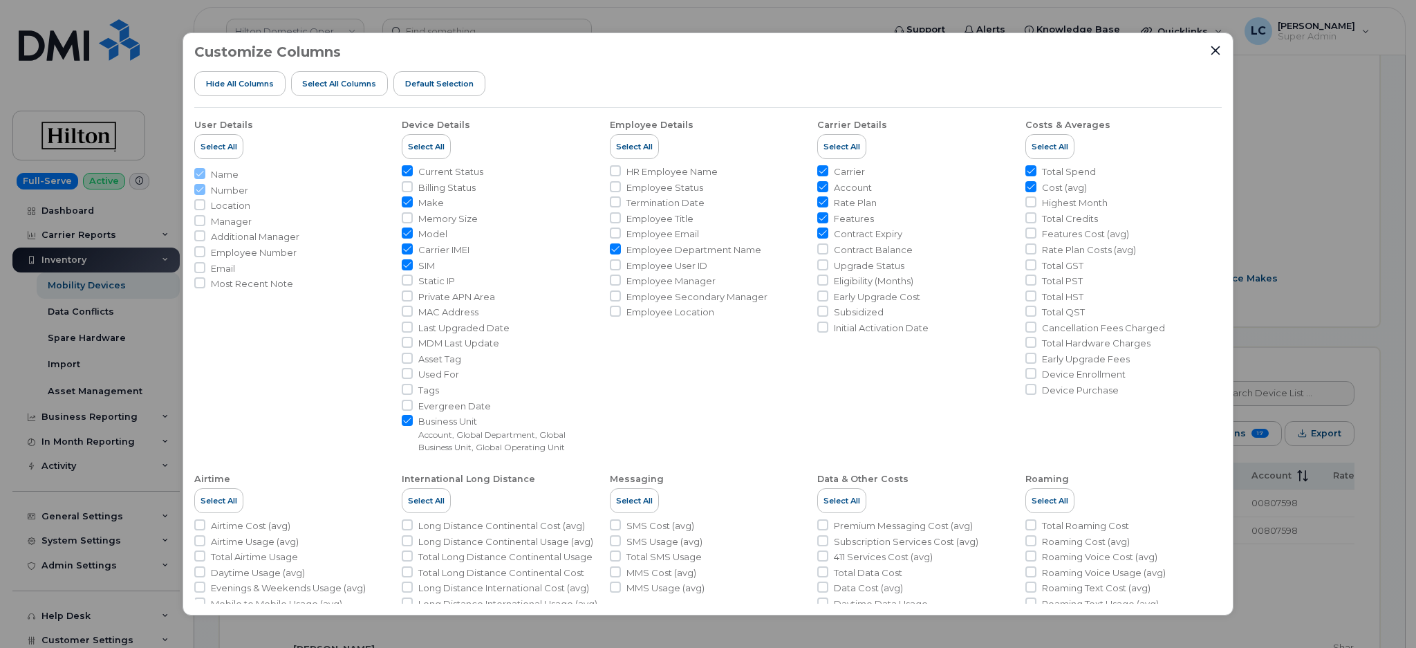
click at [823, 232] on input "Contract Expiry" at bounding box center [822, 232] width 11 height 11
checkbox input "false"
click at [834, 212] on span "Features" at bounding box center [854, 218] width 40 height 13
click at [828, 212] on input "Features" at bounding box center [822, 217] width 11 height 11
checkbox input "false"
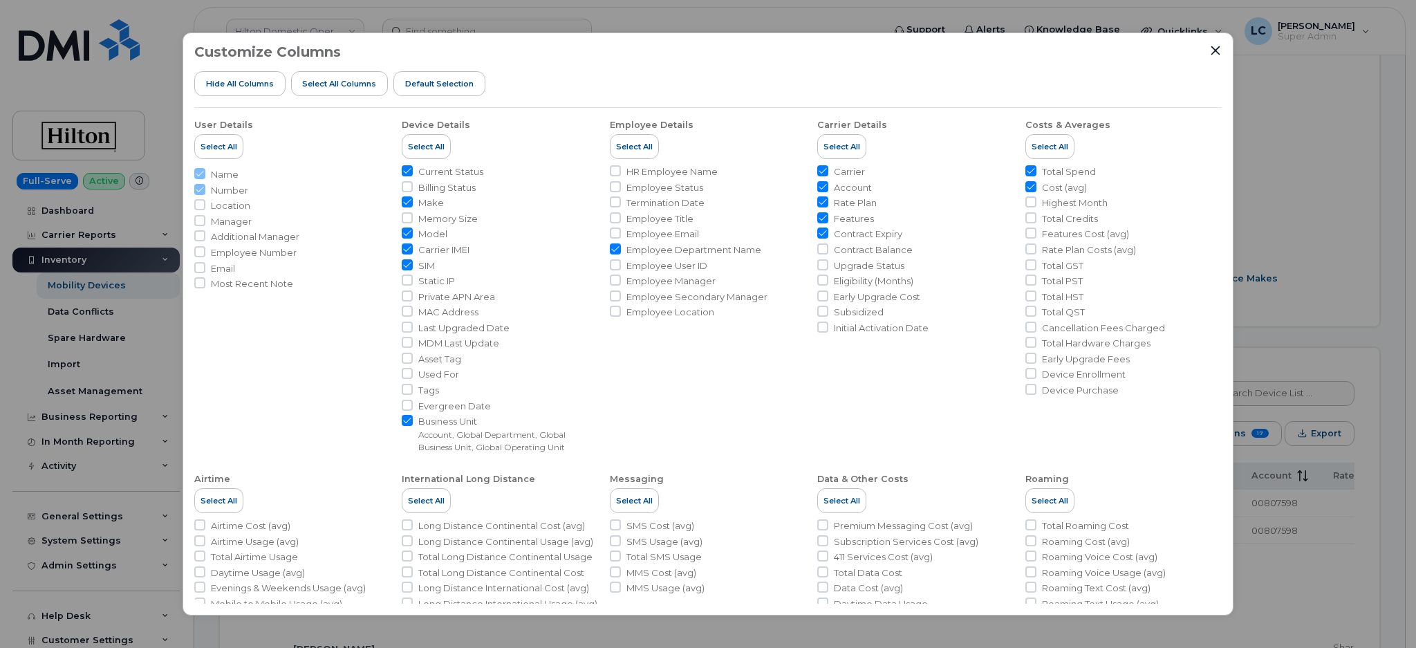
click at [839, 202] on span "Rate Plan" at bounding box center [855, 202] width 43 height 13
click at [828, 202] on input "Rate Plan" at bounding box center [822, 201] width 11 height 11
checkbox input "false"
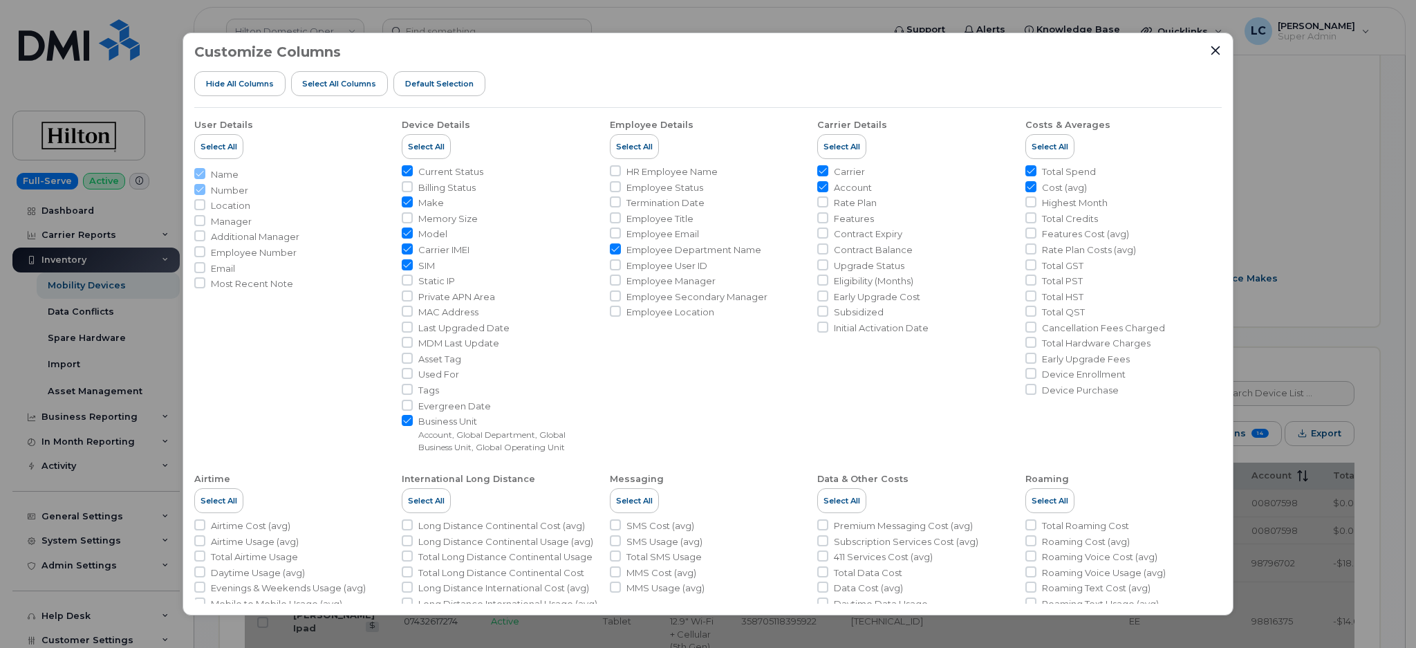
click at [821, 191] on input "Account" at bounding box center [822, 186] width 11 height 11
checkbox input "false"
click at [409, 419] on input "Business Unit Account, Global Department, Global Business Unit, Global Operatin…" at bounding box center [407, 420] width 11 height 11
checkbox input "false"
click at [1215, 50] on icon "Close" at bounding box center [1215, 50] width 9 height 9
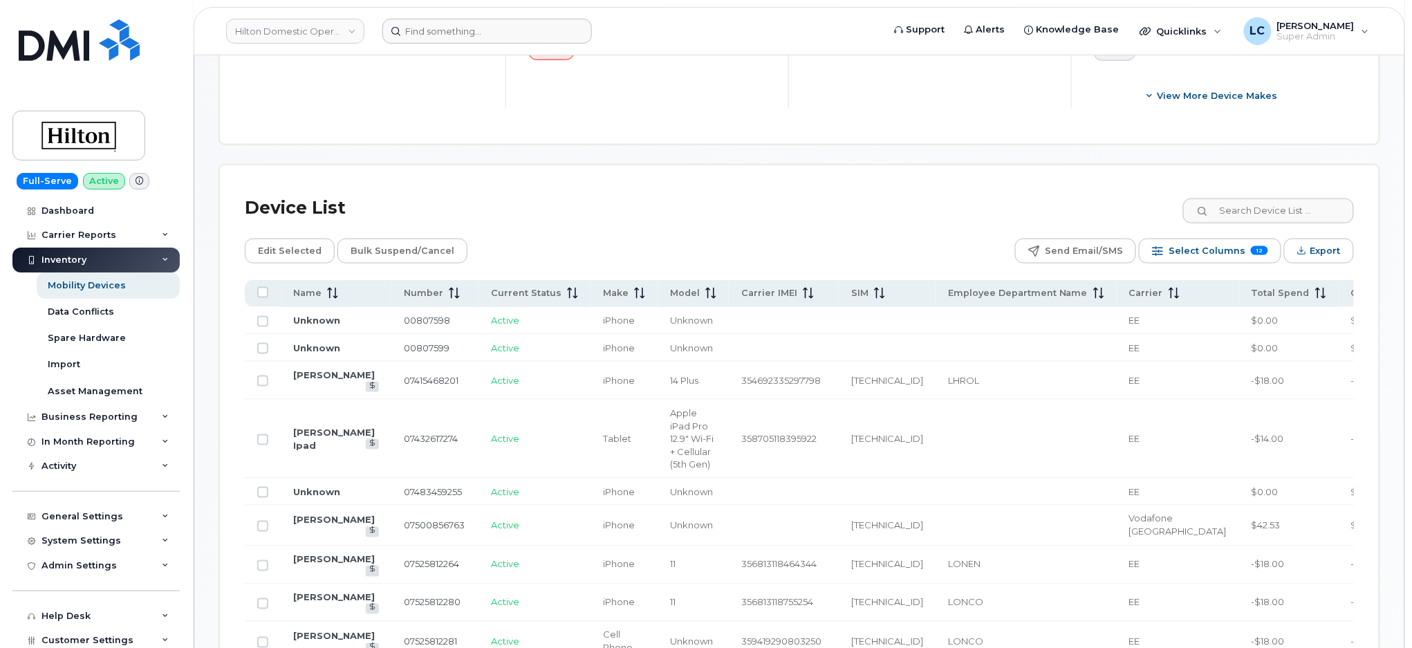
scroll to position [553, 0]
click at [1218, 257] on span "Select Columns" at bounding box center [1206, 249] width 77 height 21
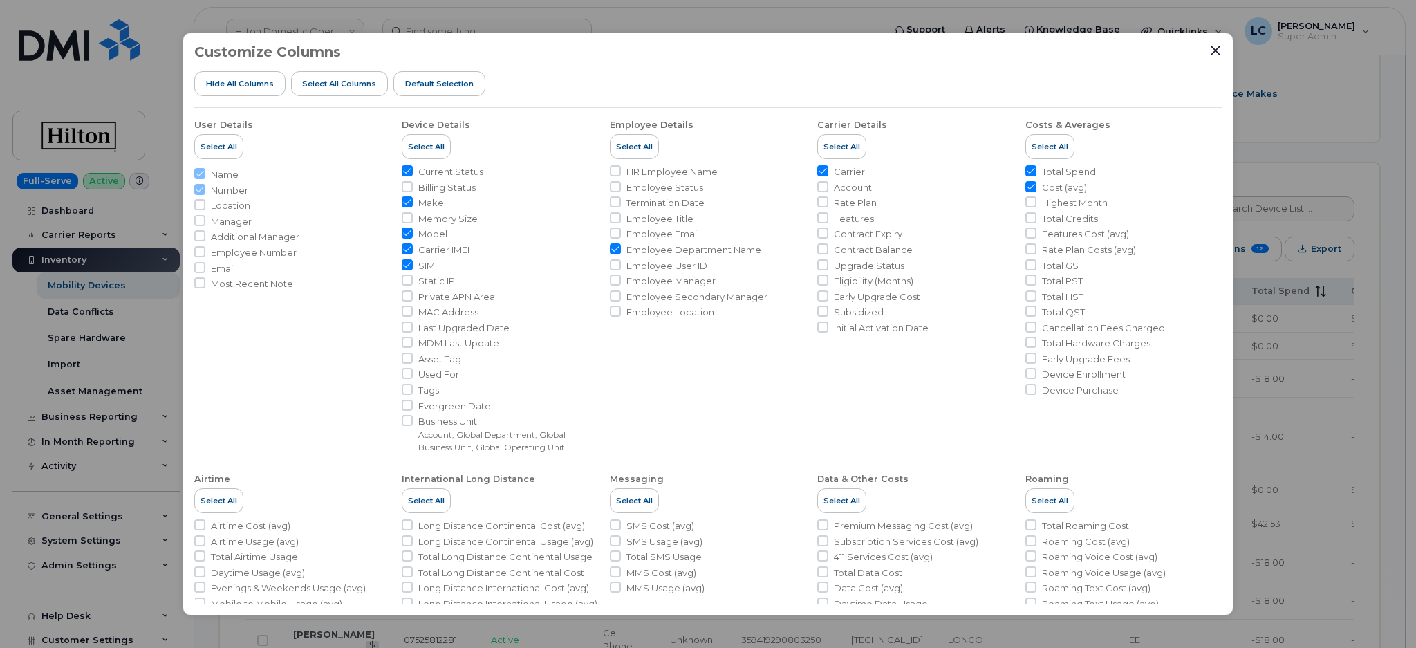
click at [434, 250] on span "Carrier IMEI" at bounding box center [443, 249] width 51 height 13
click at [413, 250] on input "Carrier IMEI" at bounding box center [407, 248] width 11 height 11
checkbox input "false"
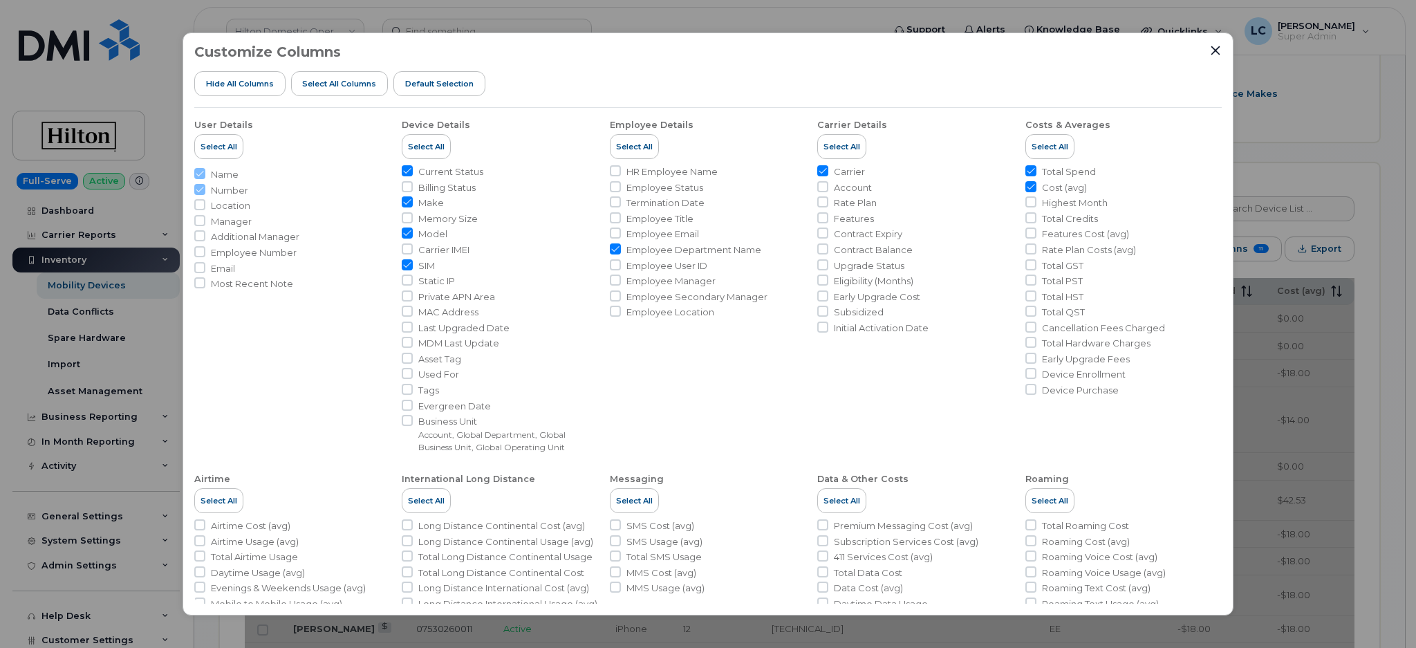
click at [420, 268] on span "SIM" at bounding box center [426, 265] width 17 height 13
click at [413, 268] on input "SIM" at bounding box center [407, 264] width 11 height 11
checkbox input "false"
click at [421, 205] on span "Make" at bounding box center [431, 202] width 26 height 13
click at [413, 205] on input "Make" at bounding box center [407, 201] width 11 height 11
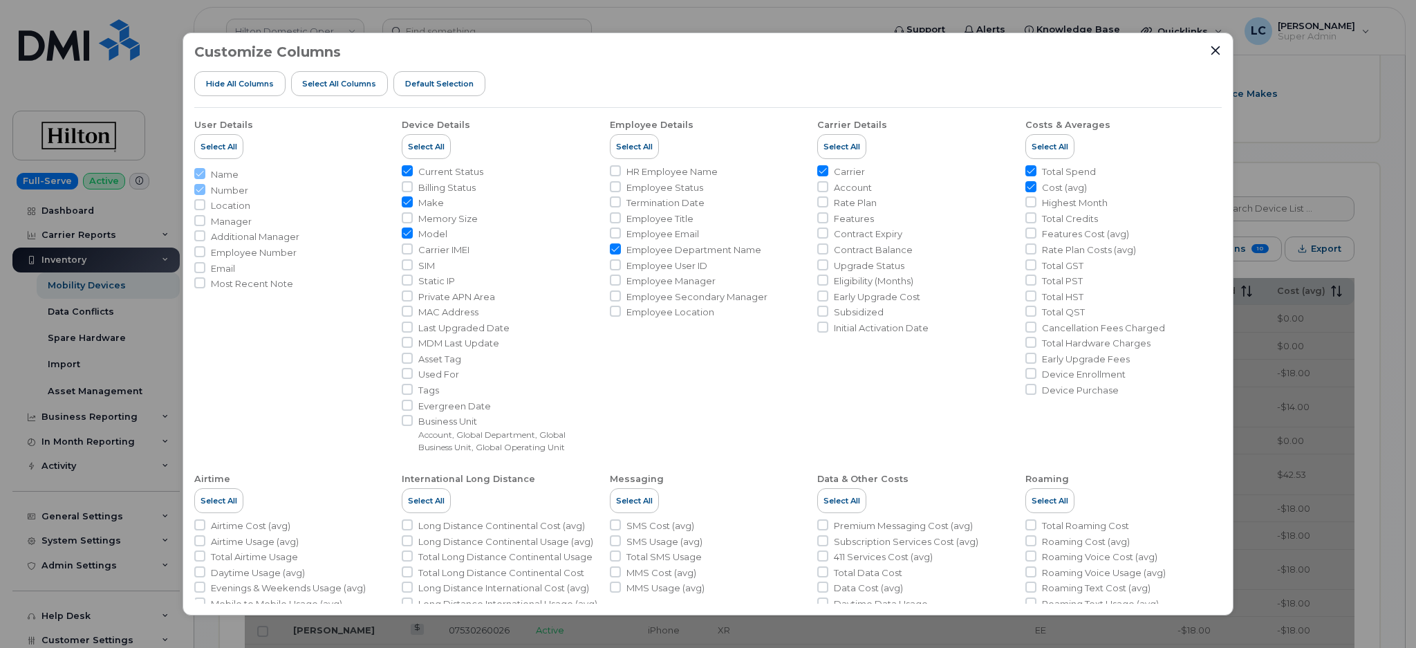
checkbox input "false"
click at [432, 171] on span "Current Status" at bounding box center [450, 171] width 65 height 13
click at [413, 171] on input "Current Status" at bounding box center [407, 170] width 11 height 11
checkbox input "false"
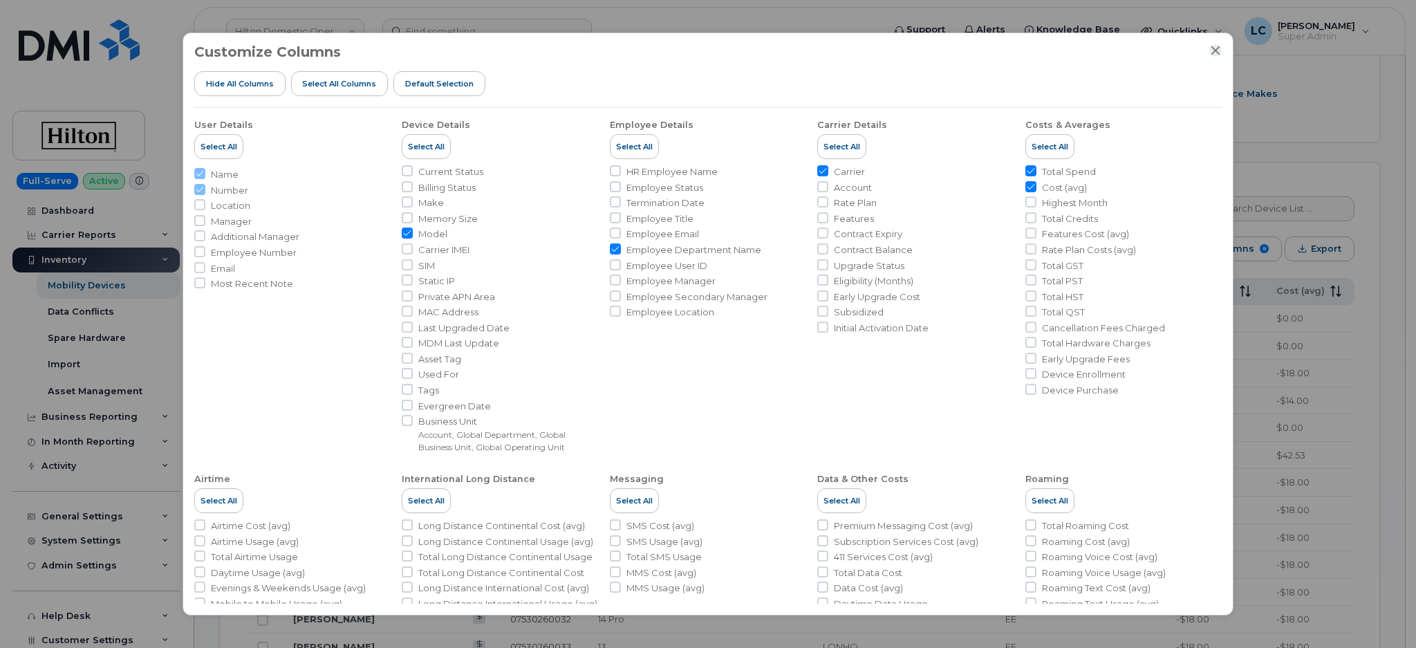
click at [1215, 48] on icon "Close" at bounding box center [1215, 50] width 11 height 11
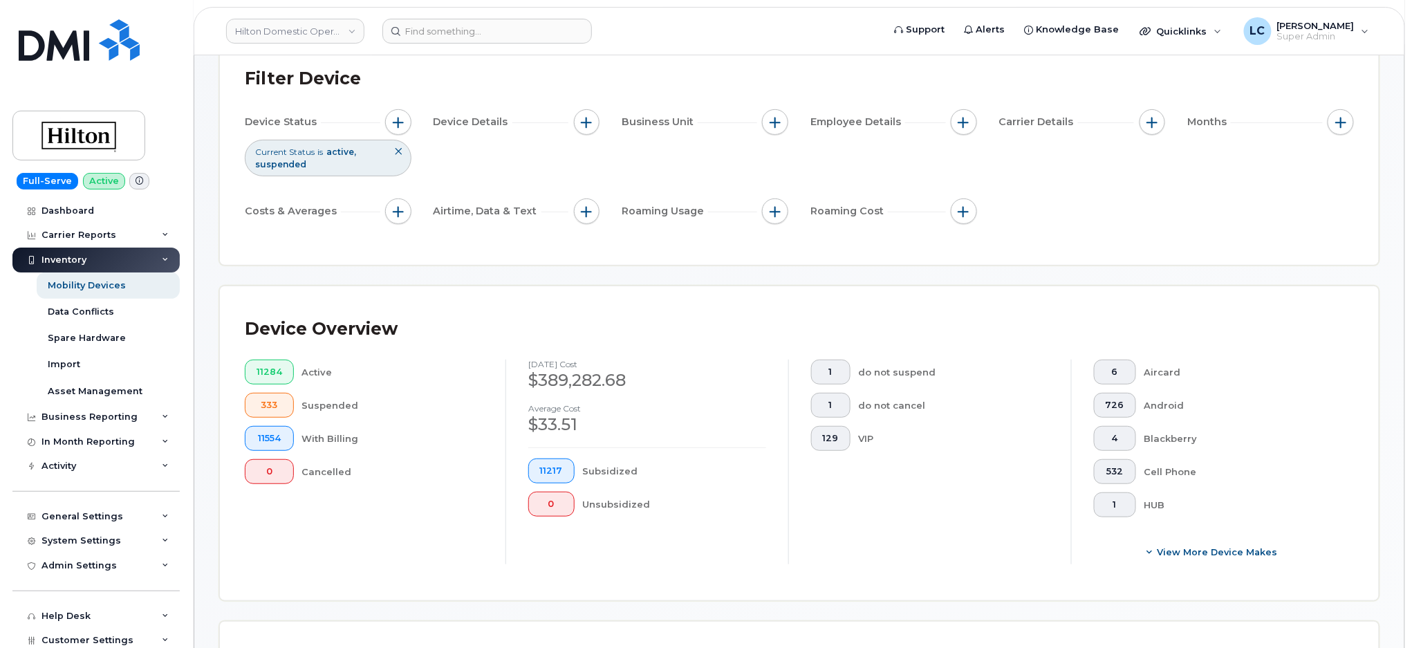
scroll to position [92, 0]
click at [968, 129] on span "button" at bounding box center [963, 125] width 11 height 11
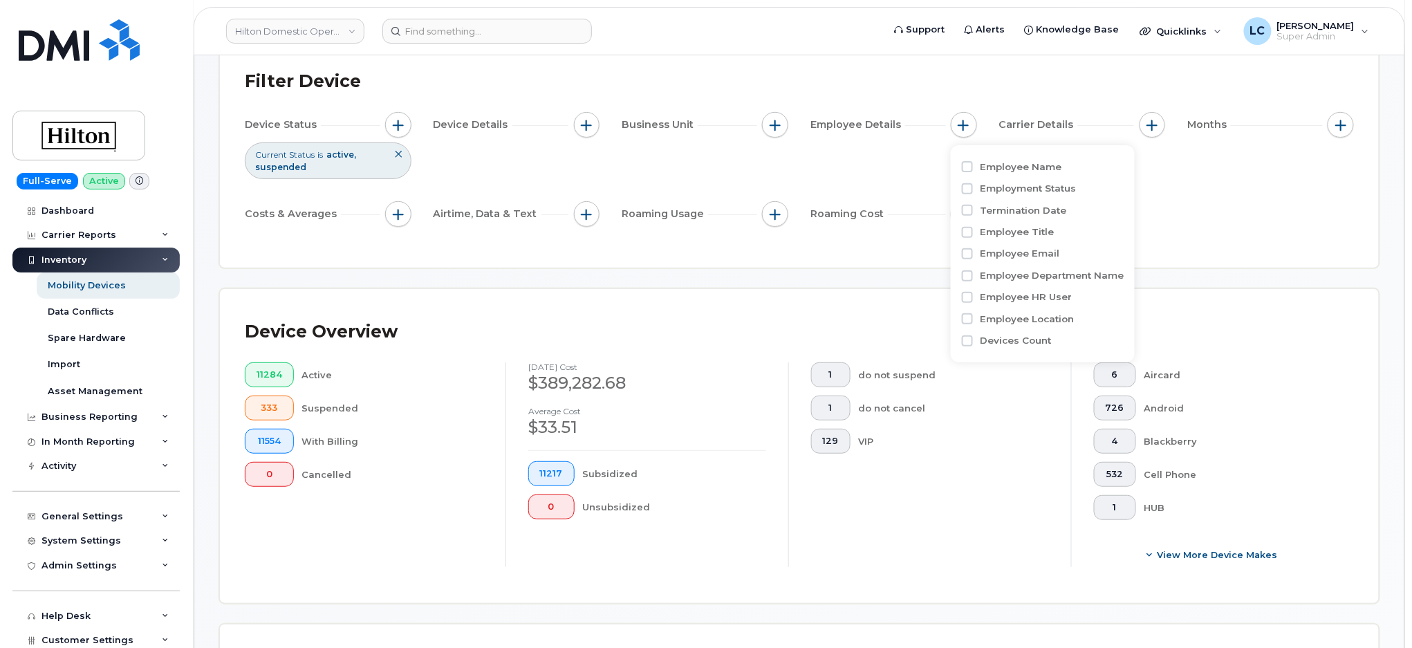
click at [1041, 274] on label "Employee Department Name" at bounding box center [1052, 275] width 144 height 13
click at [973, 274] on input "Employee Department Name" at bounding box center [967, 275] width 11 height 11
checkbox input "true"
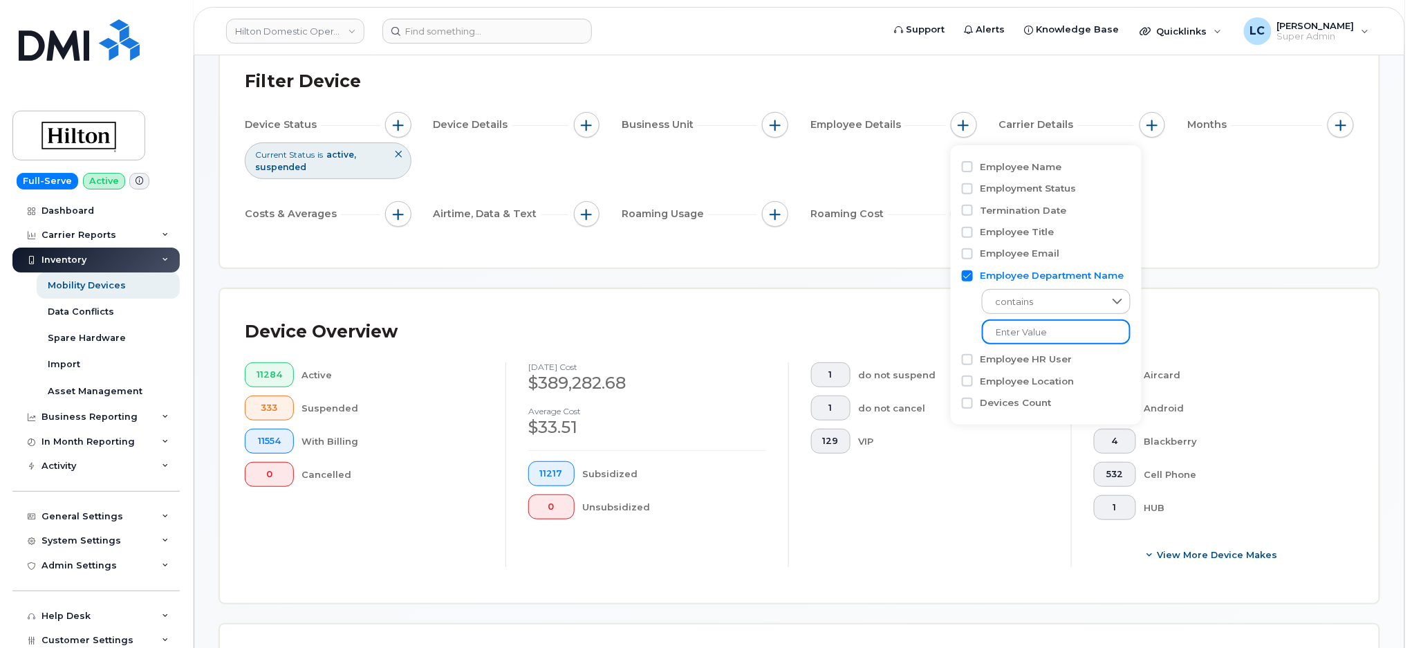
click at [1067, 336] on input at bounding box center [1056, 331] width 149 height 25
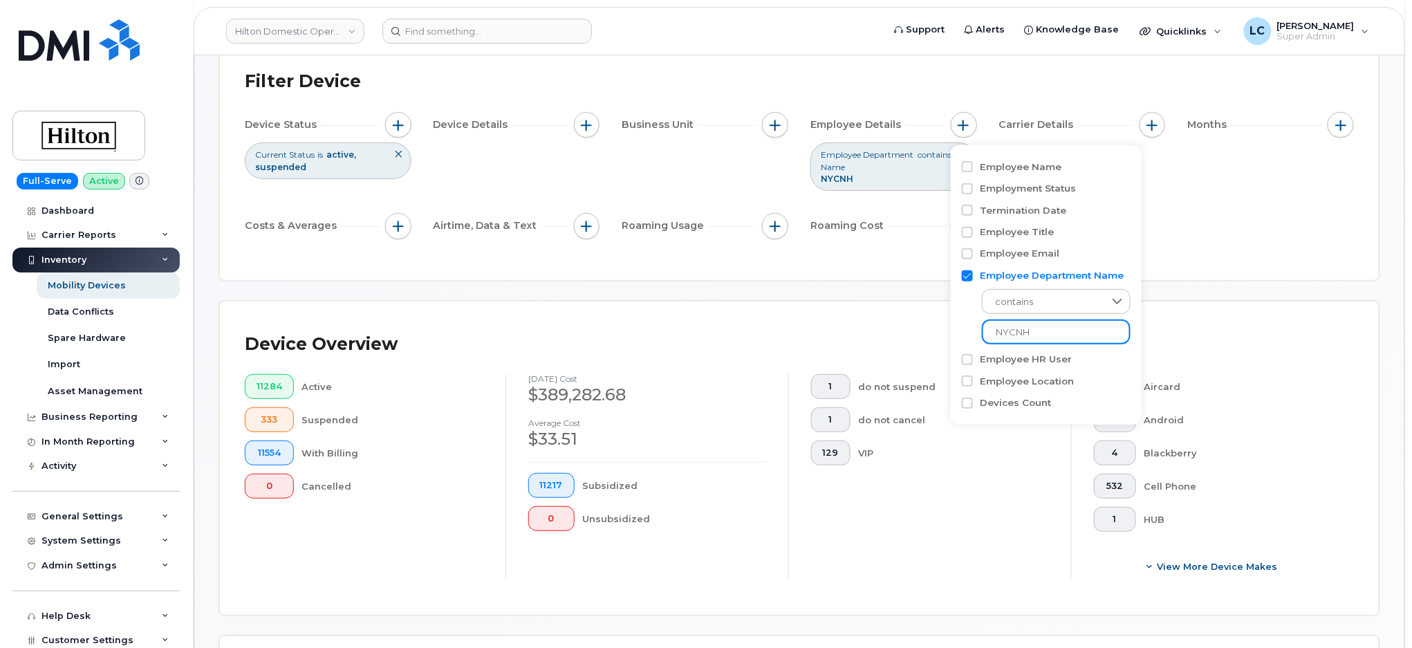
type input "NYCNH"
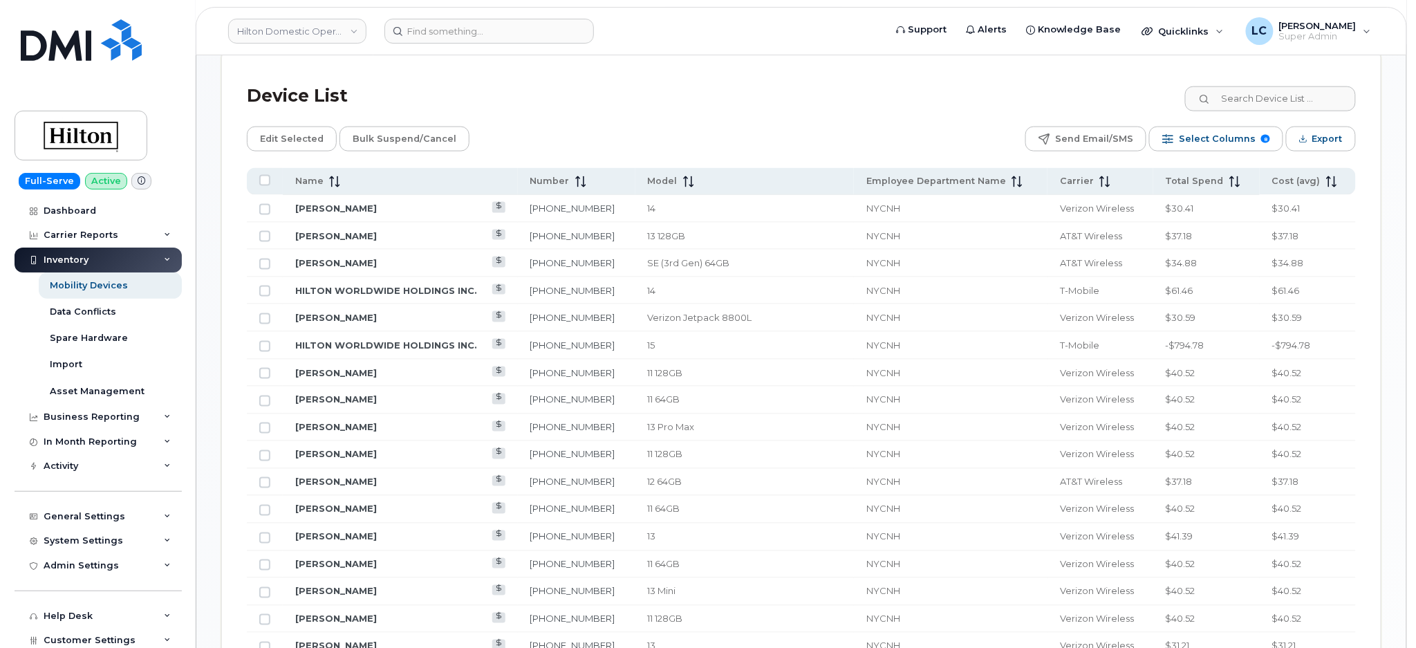
scroll to position [645, 0]
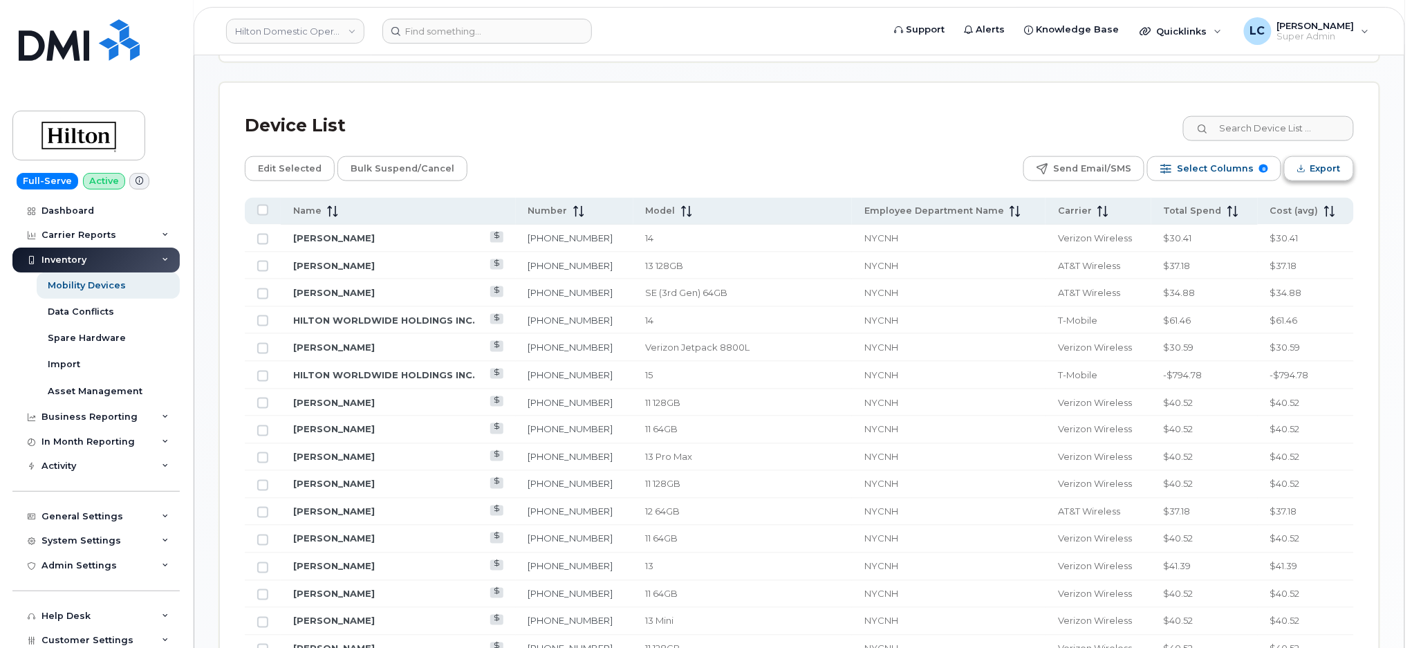
click at [1323, 158] on span "Export" at bounding box center [1325, 168] width 30 height 21
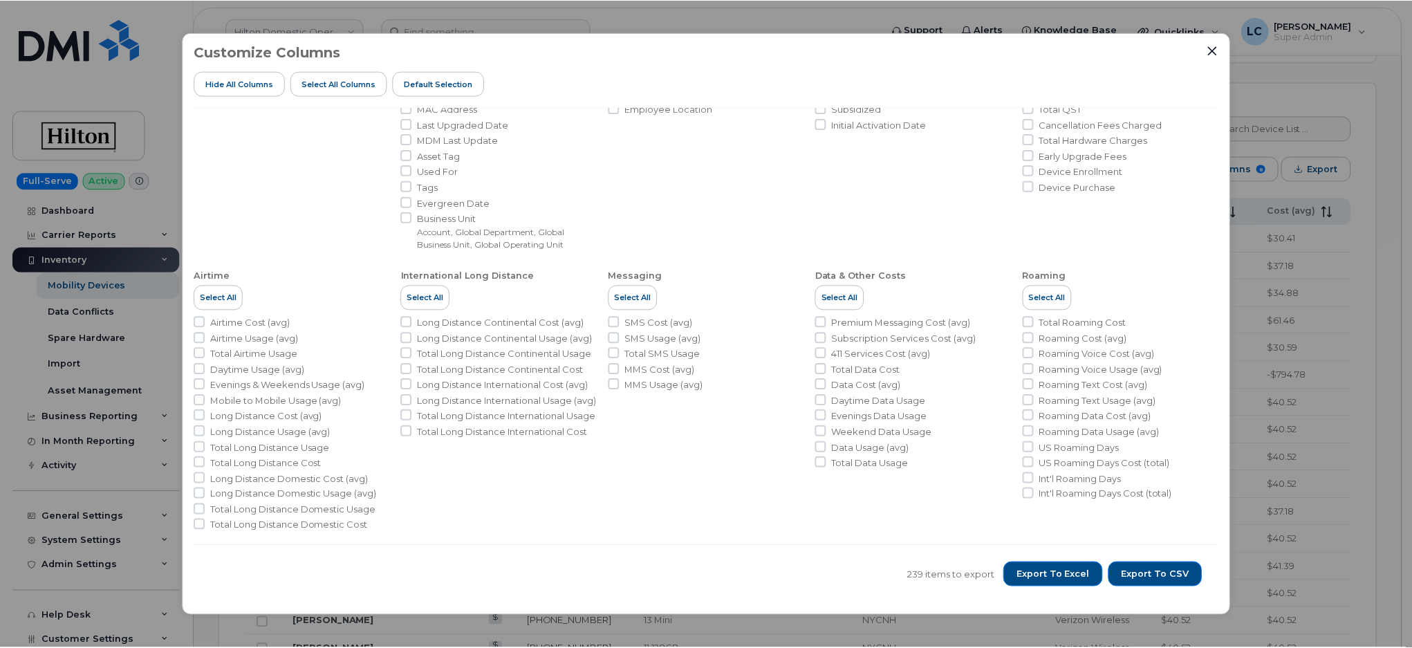
scroll to position [207, 0]
click at [1082, 575] on span "Export to Excel" at bounding box center [1055, 574] width 73 height 12
click at [1215, 51] on icon "Close" at bounding box center [1215, 50] width 9 height 9
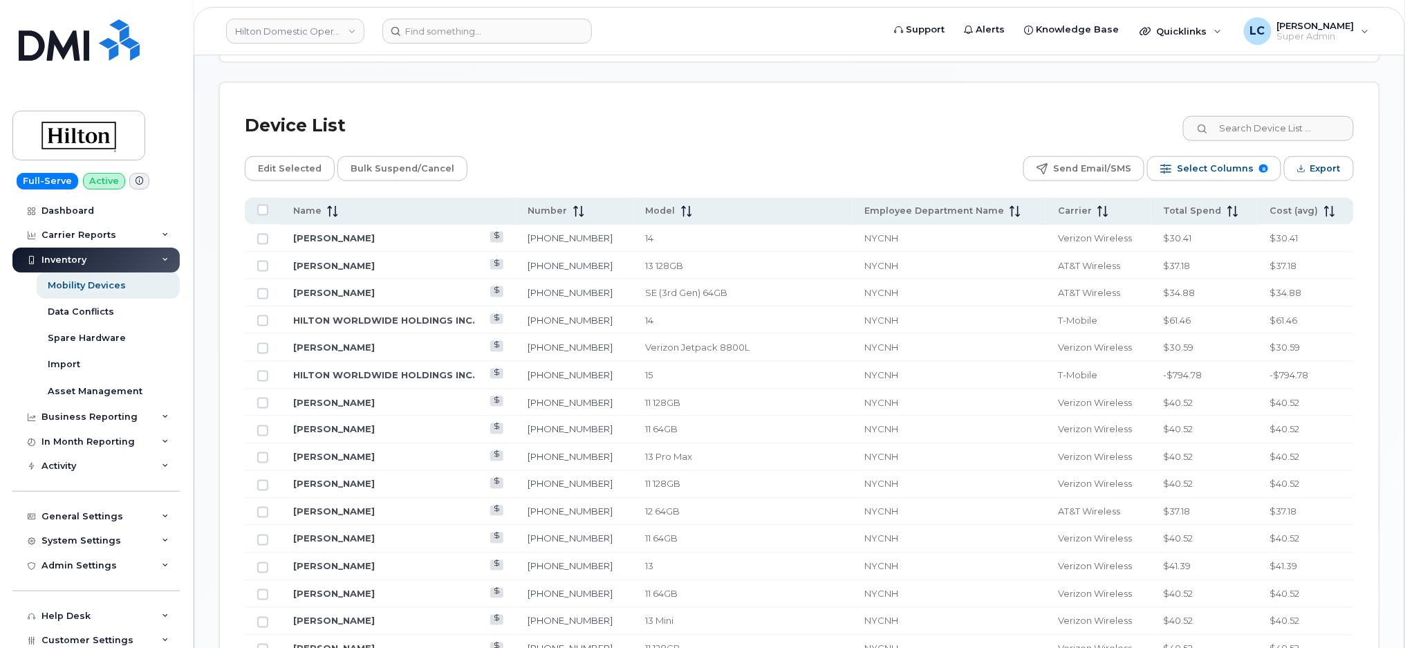
click at [1096, 69] on div "Mobility Devices Devices Save Report Import from CSV Export to CSV Add Device F…" at bounding box center [799, 542] width 1160 height 2215
click at [814, 122] on div "Device List" at bounding box center [799, 126] width 1109 height 36
